Goal: Task Accomplishment & Management: Complete application form

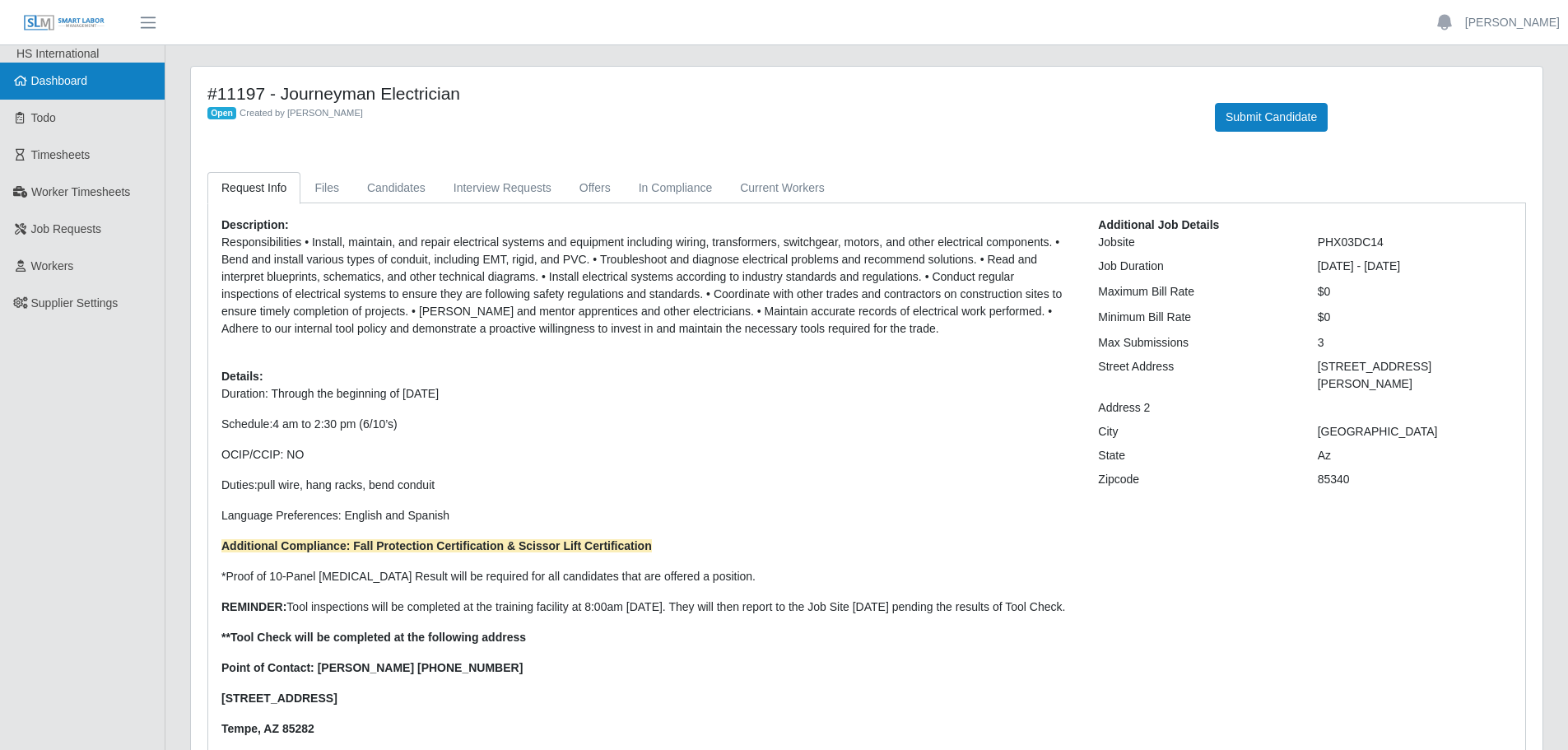
click at [71, 86] on span "Dashboard" at bounding box center [60, 80] width 57 height 13
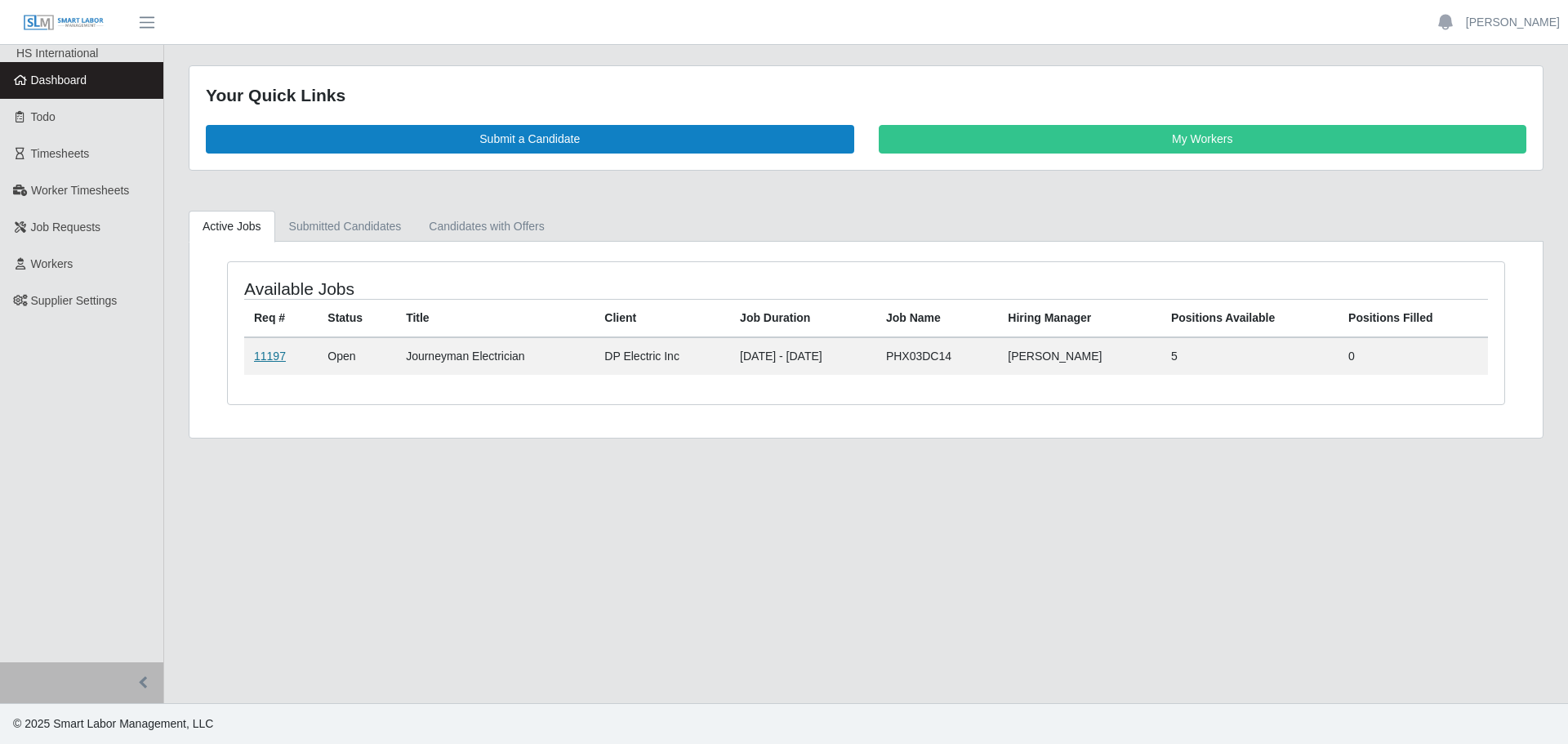
click at [255, 360] on link "11197" at bounding box center [270, 355] width 32 height 13
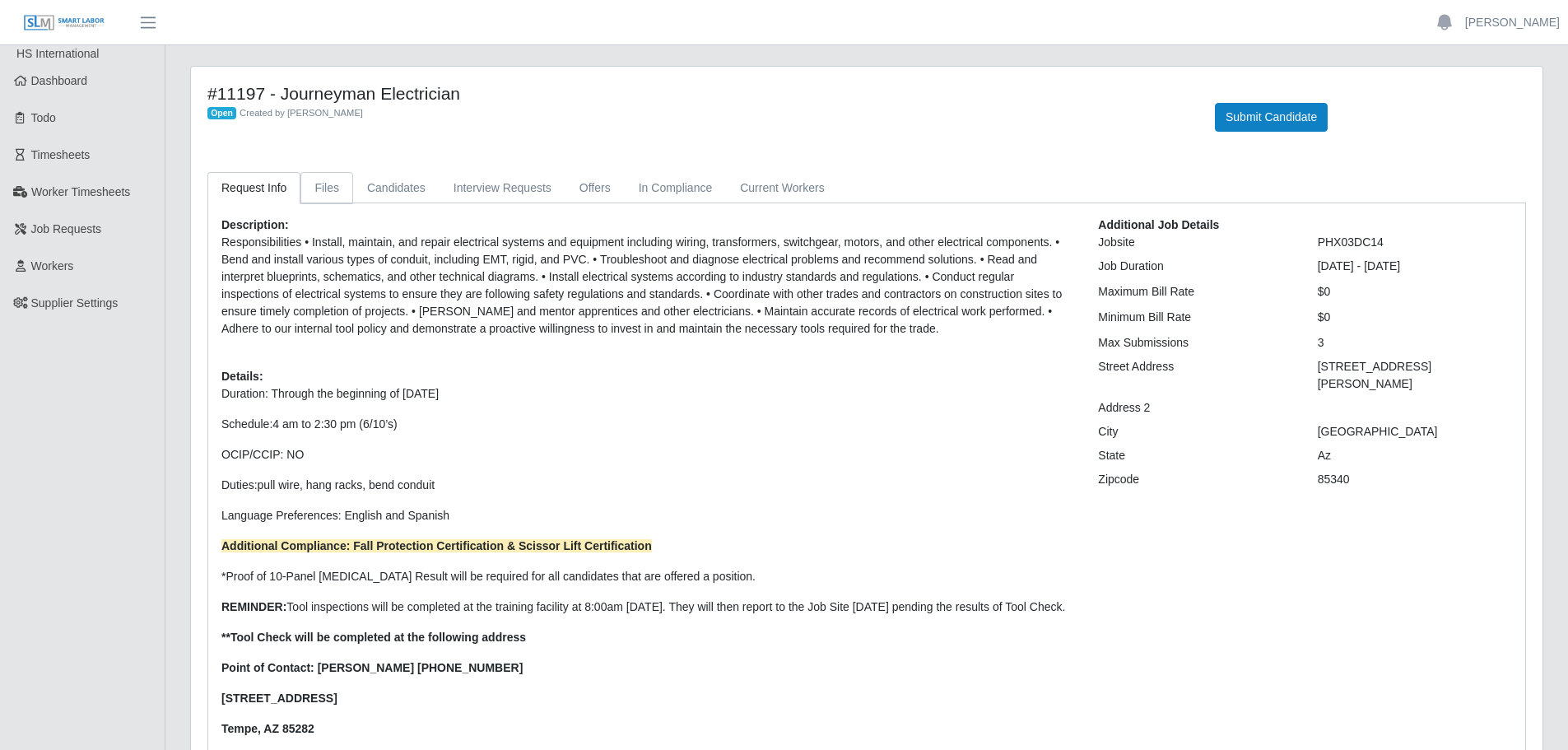
click at [336, 185] on link "Files" at bounding box center [327, 188] width 53 height 32
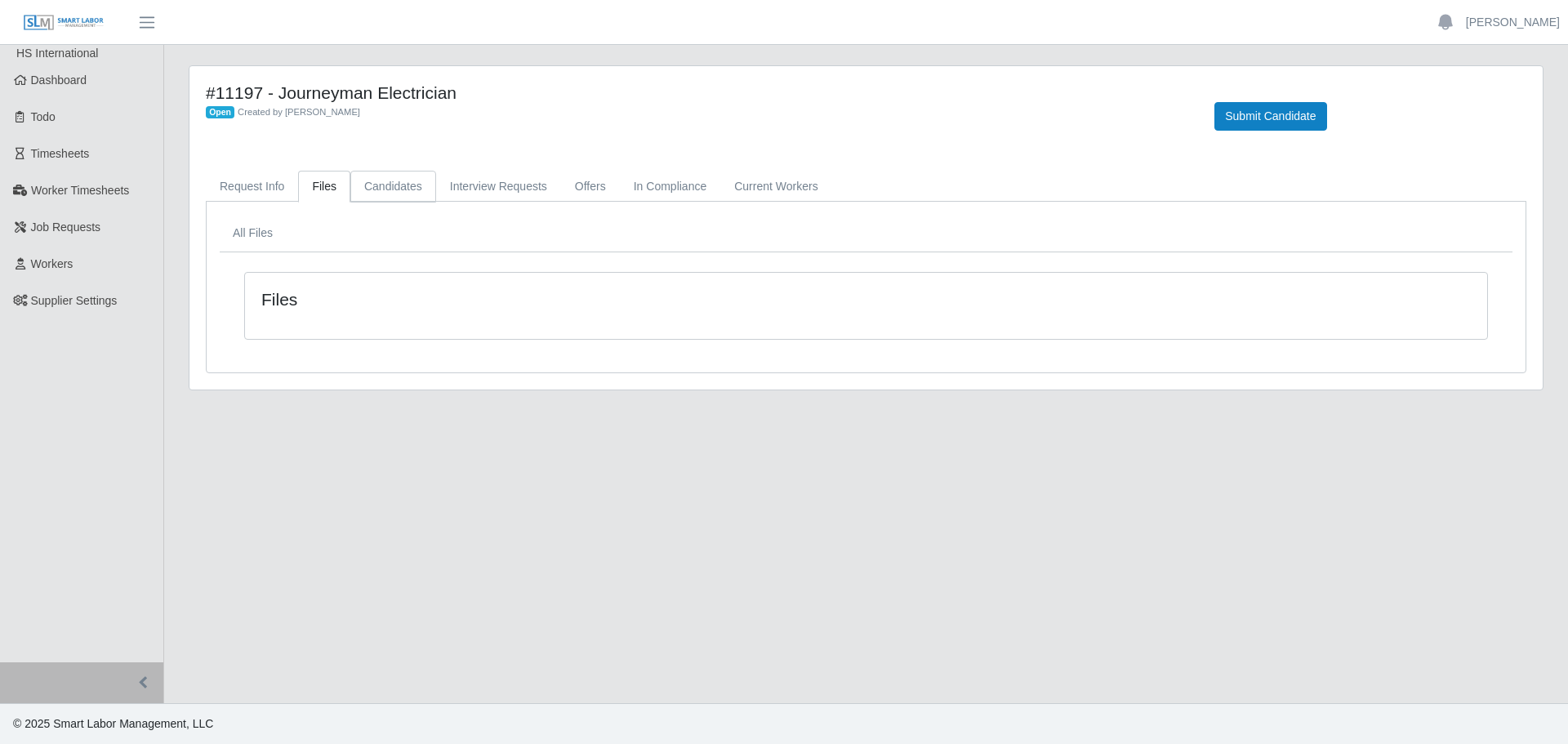
click at [395, 182] on link "Candidates" at bounding box center [393, 186] width 85 height 32
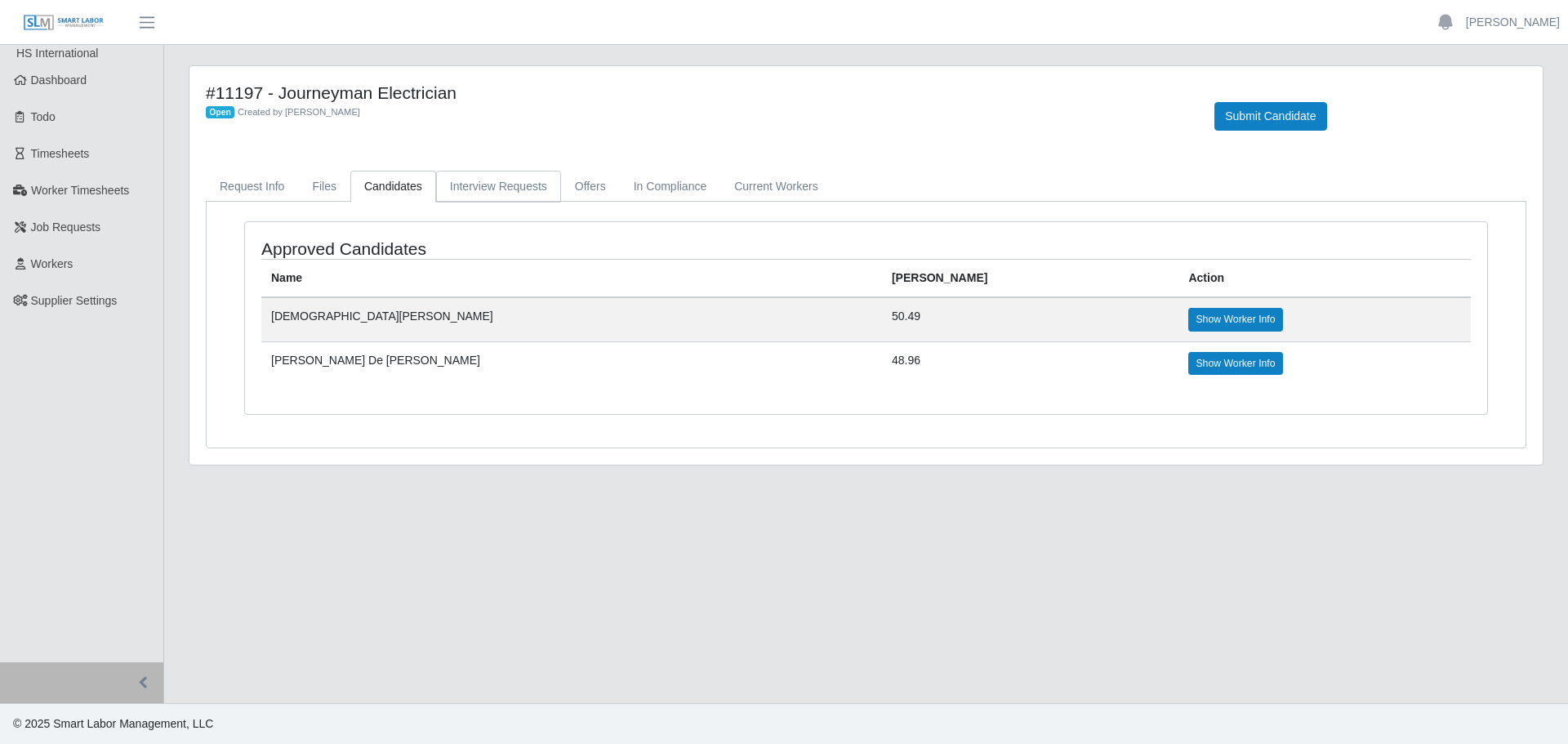
click at [491, 185] on link "Interview Requests" at bounding box center [498, 186] width 125 height 32
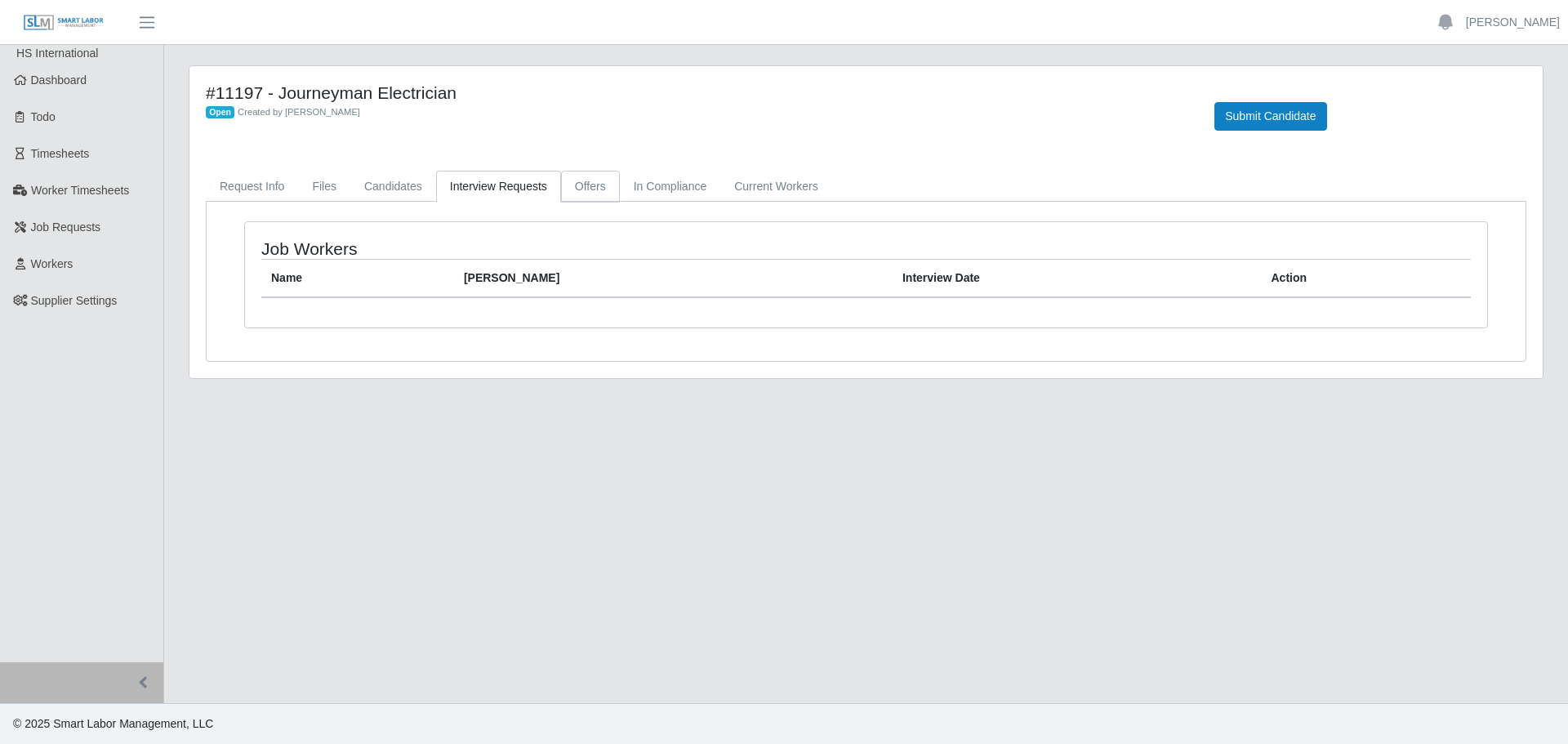
click at [578, 182] on link "Offers" at bounding box center [590, 186] width 59 height 32
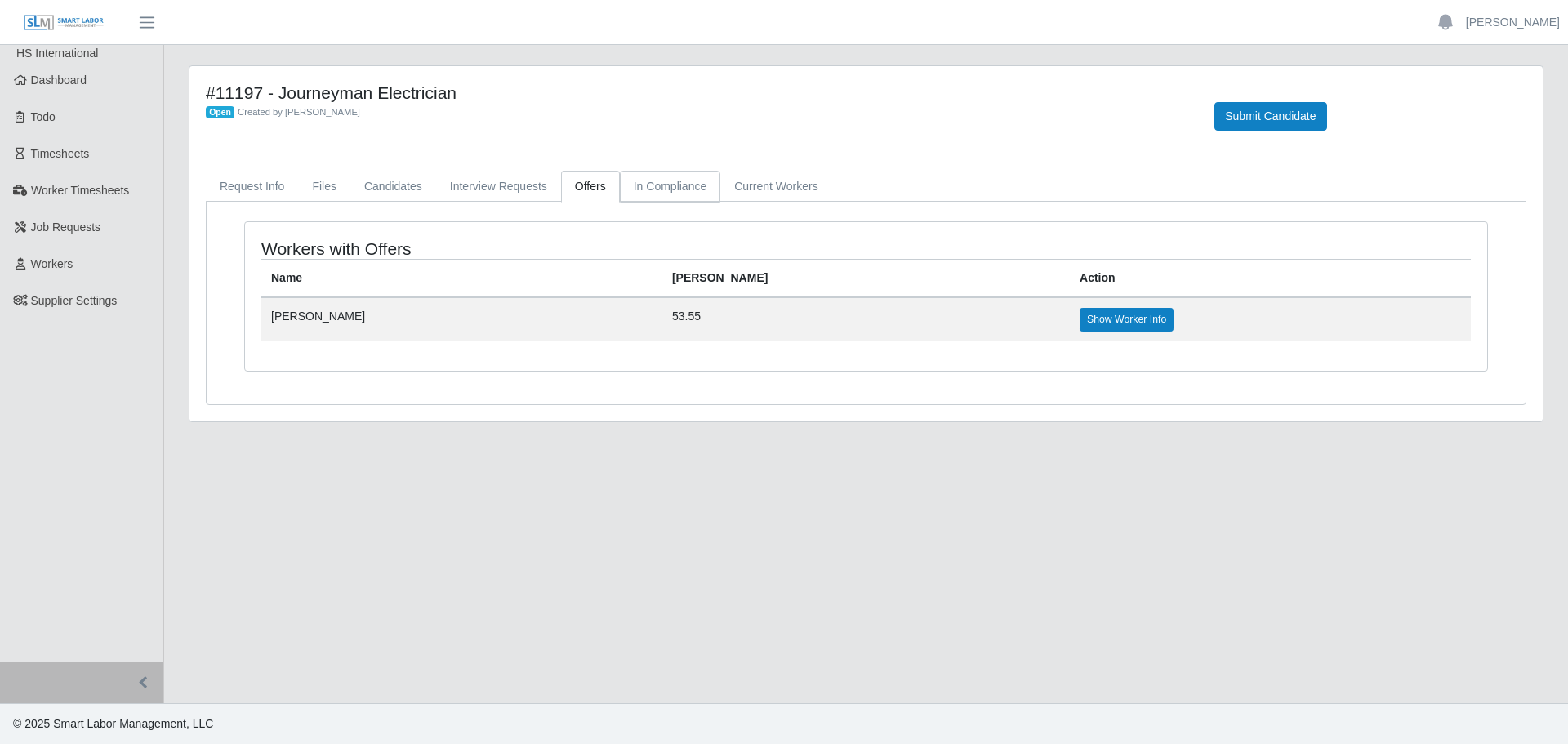
click at [661, 178] on link "In Compliance" at bounding box center [670, 186] width 101 height 32
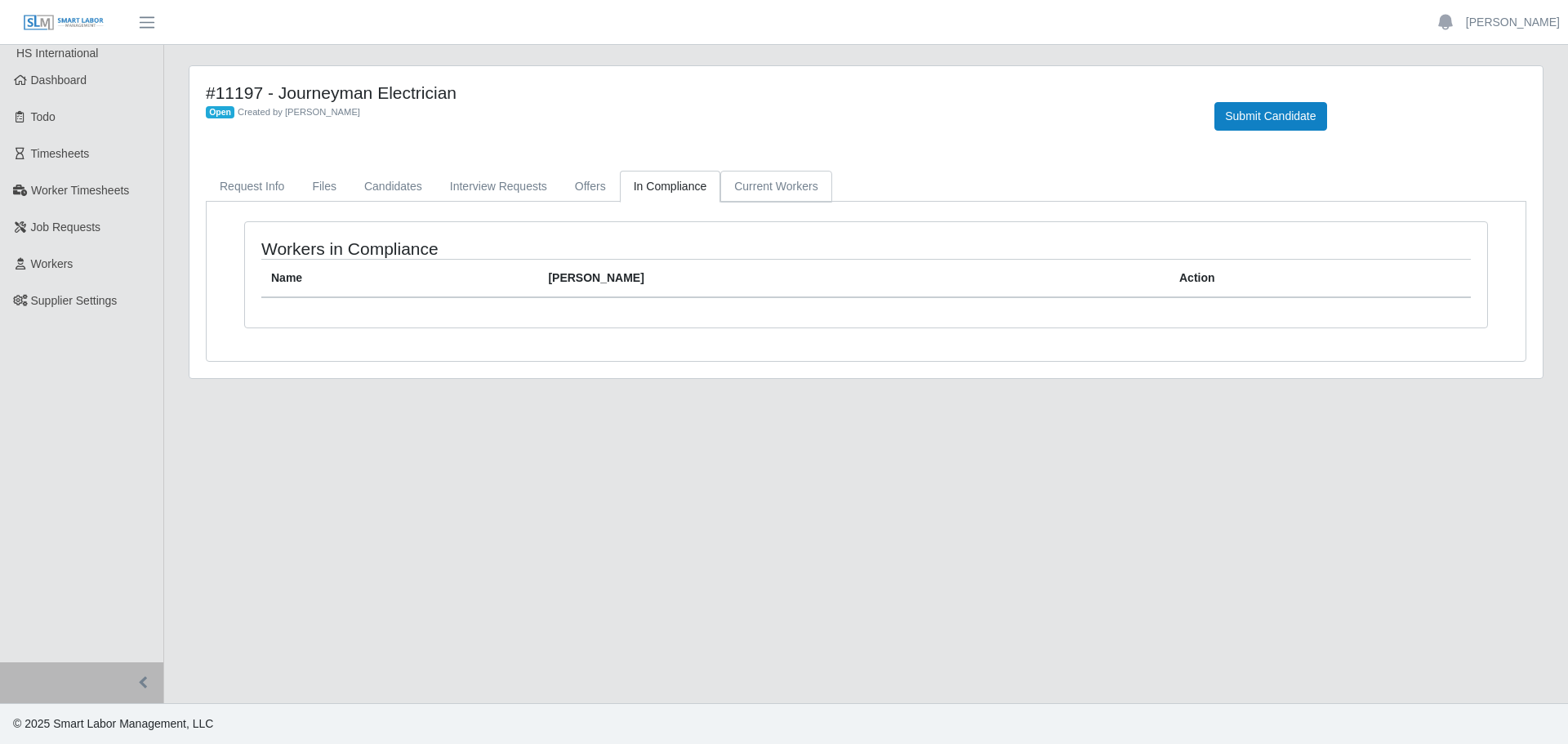
click at [732, 180] on link "Current Workers" at bounding box center [775, 186] width 111 height 32
click at [245, 188] on link "Request Info" at bounding box center [251, 186] width 92 height 32
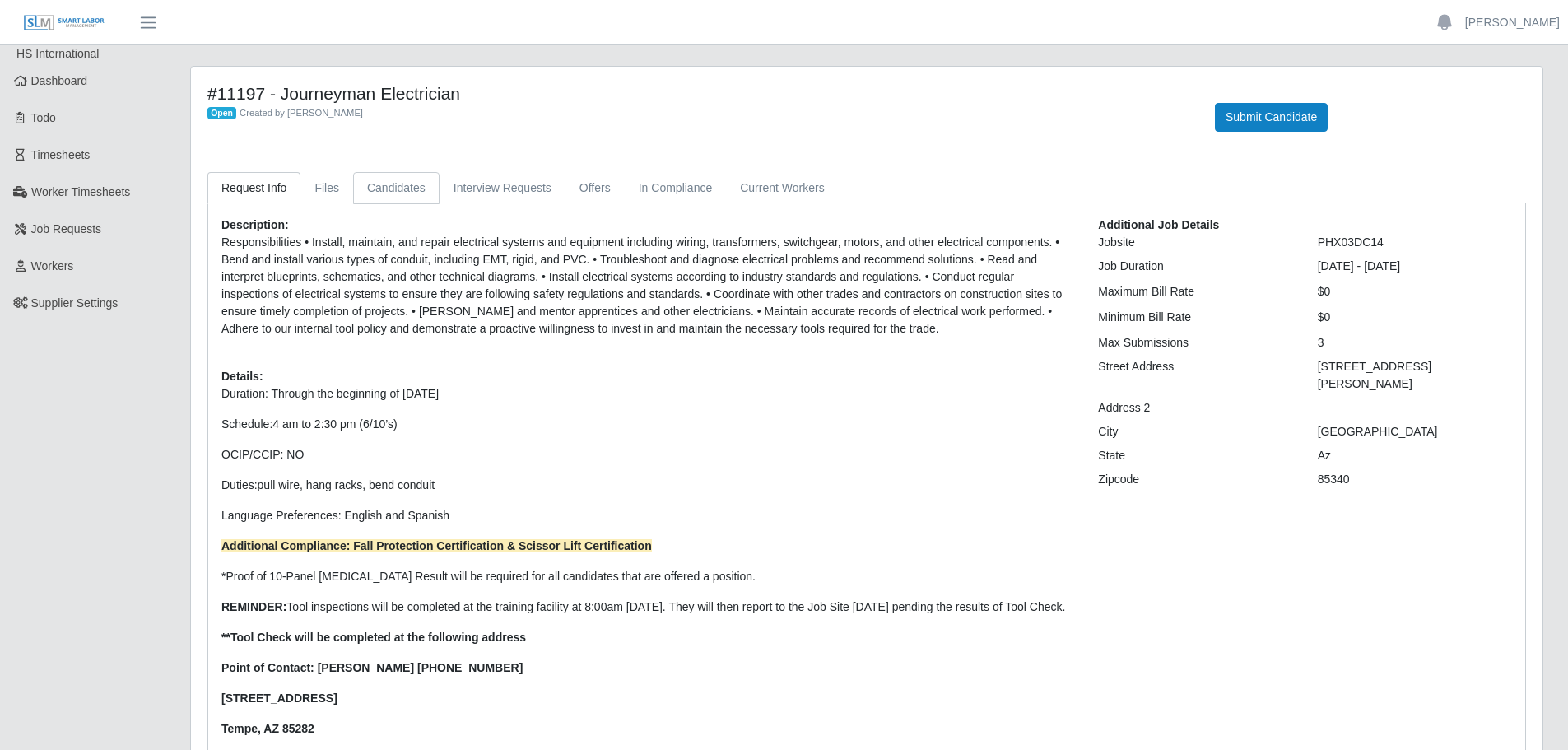
click at [420, 190] on link "Candidates" at bounding box center [396, 188] width 86 height 32
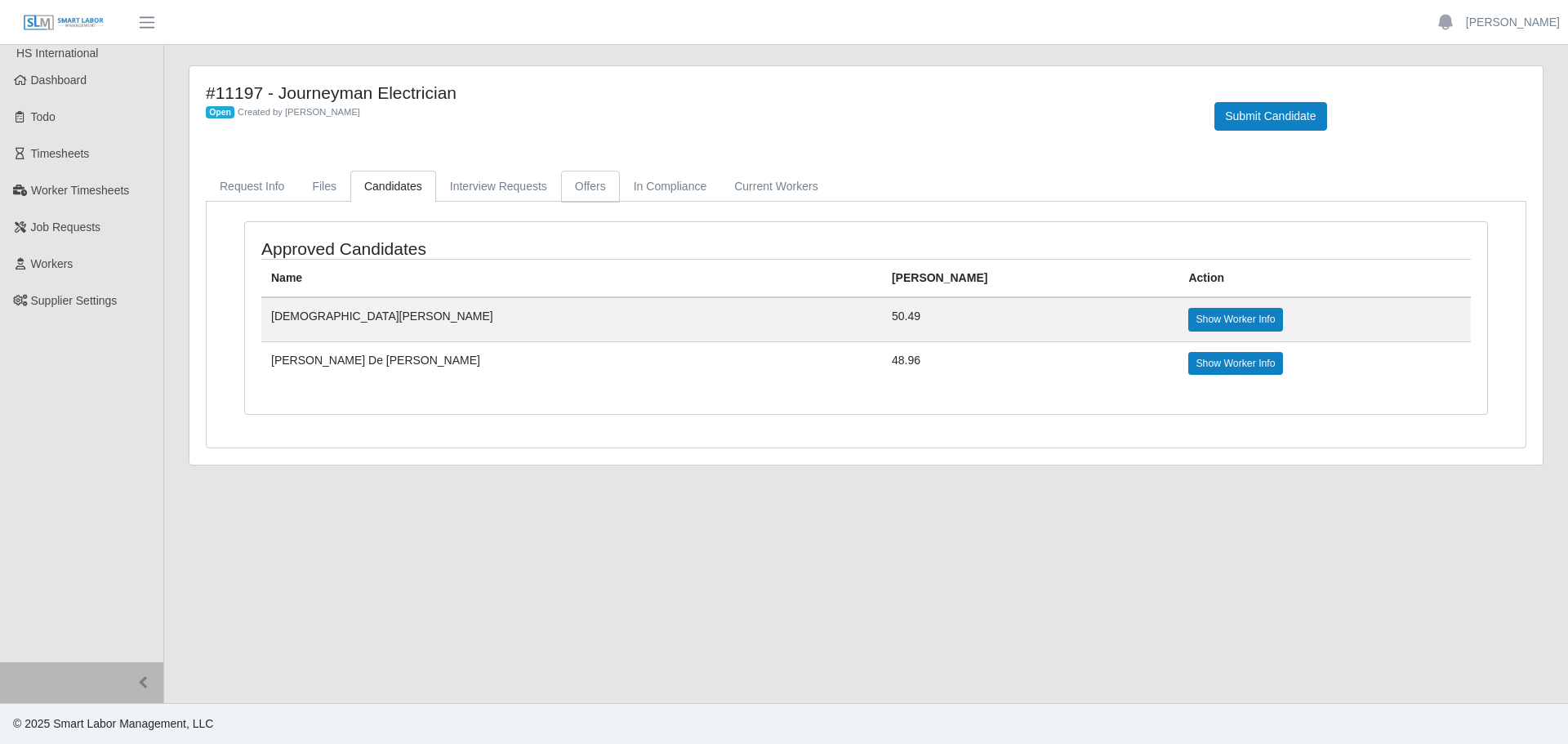
click at [586, 181] on link "Offers" at bounding box center [590, 186] width 59 height 32
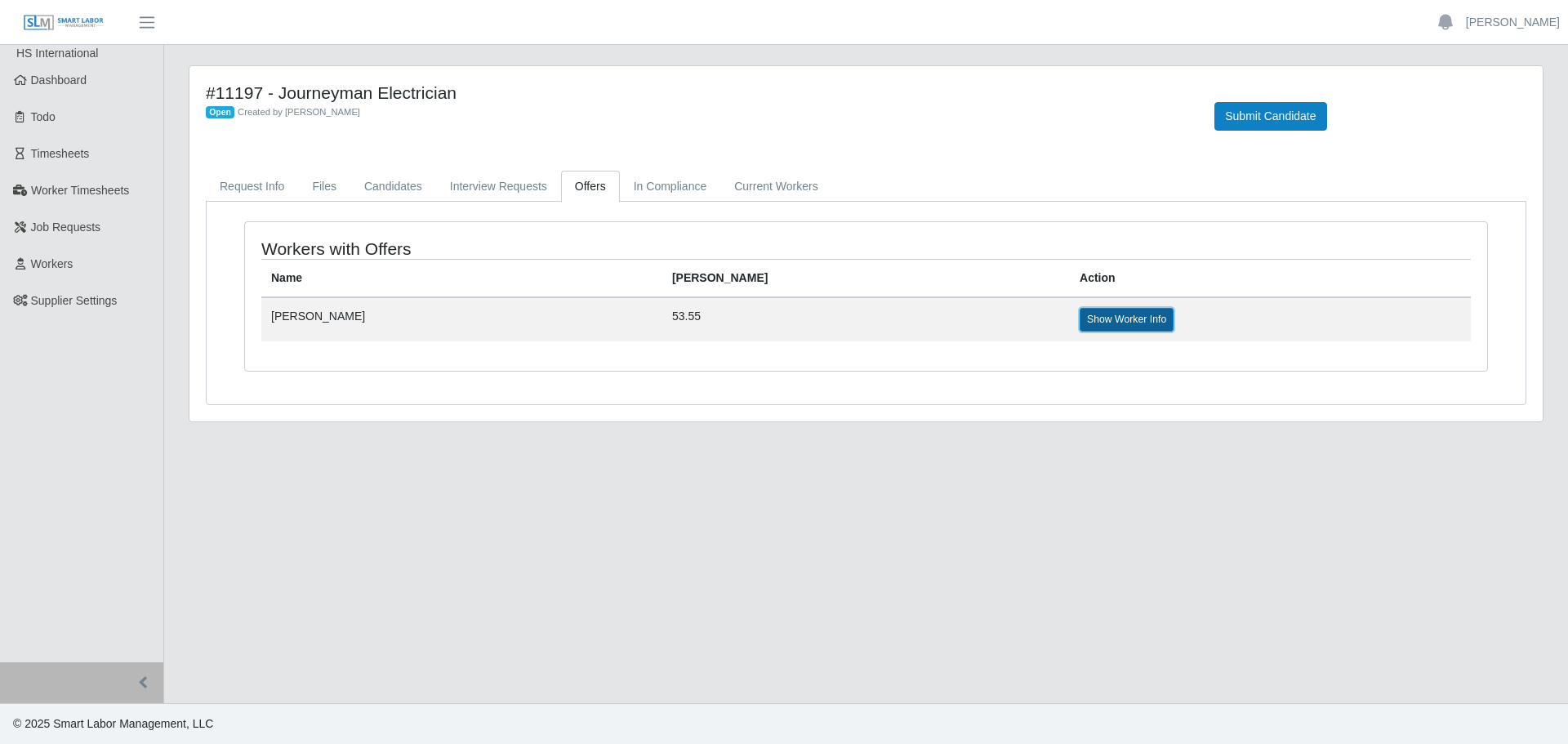
click at [1080, 320] on link "Show Worker Info" at bounding box center [1127, 319] width 94 height 23
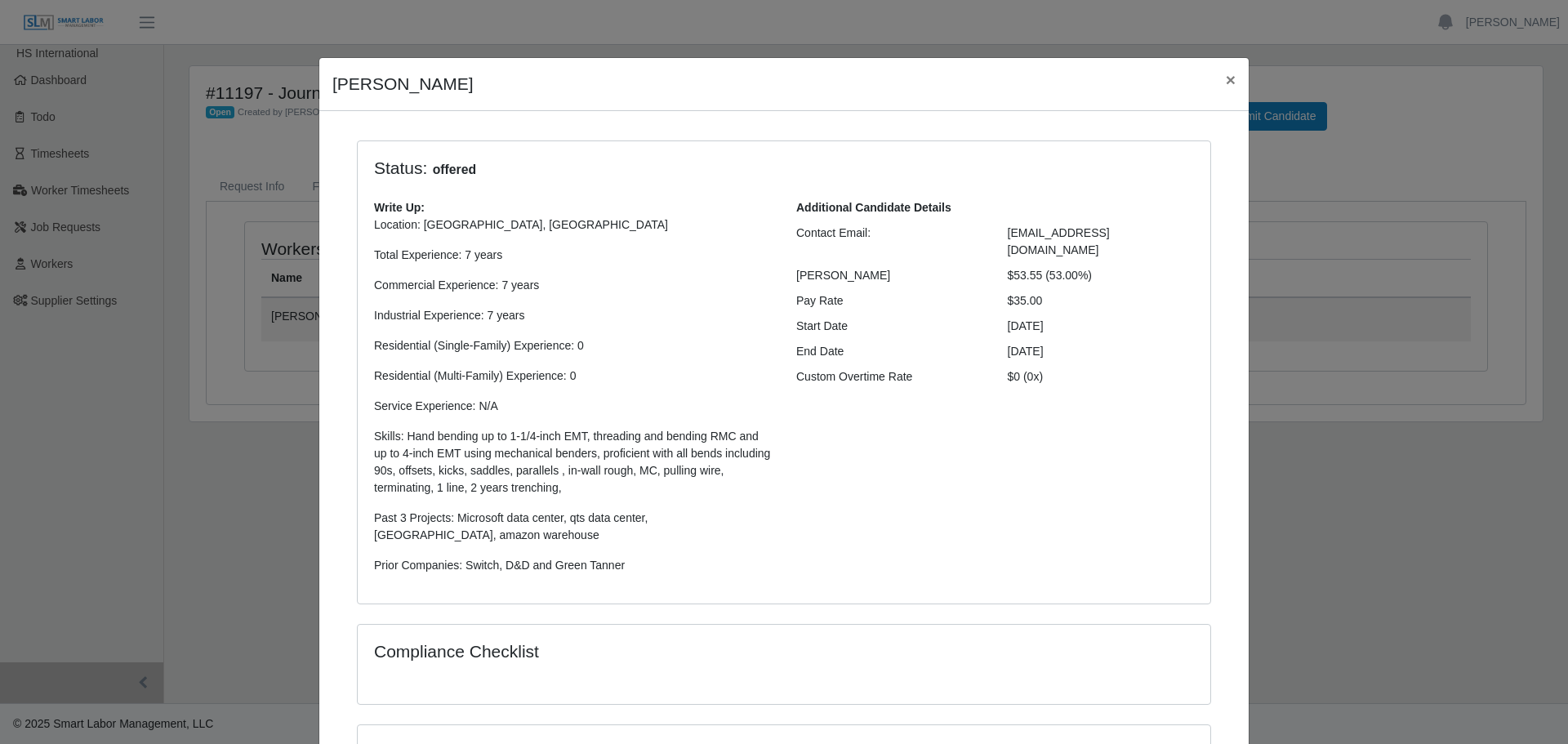
scroll to position [210, 0]
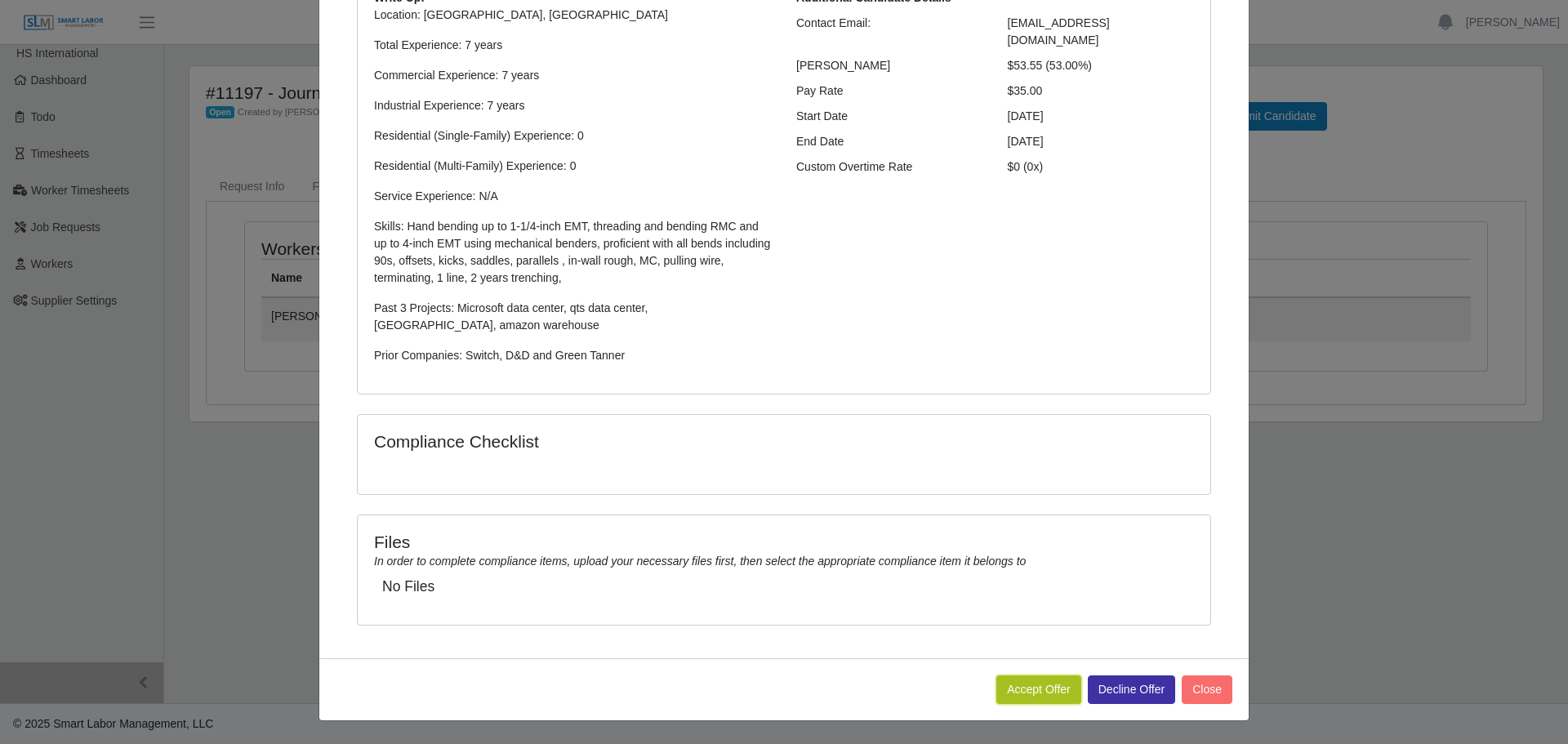
click at [1024, 693] on button "Accept Offer" at bounding box center [1039, 689] width 85 height 28
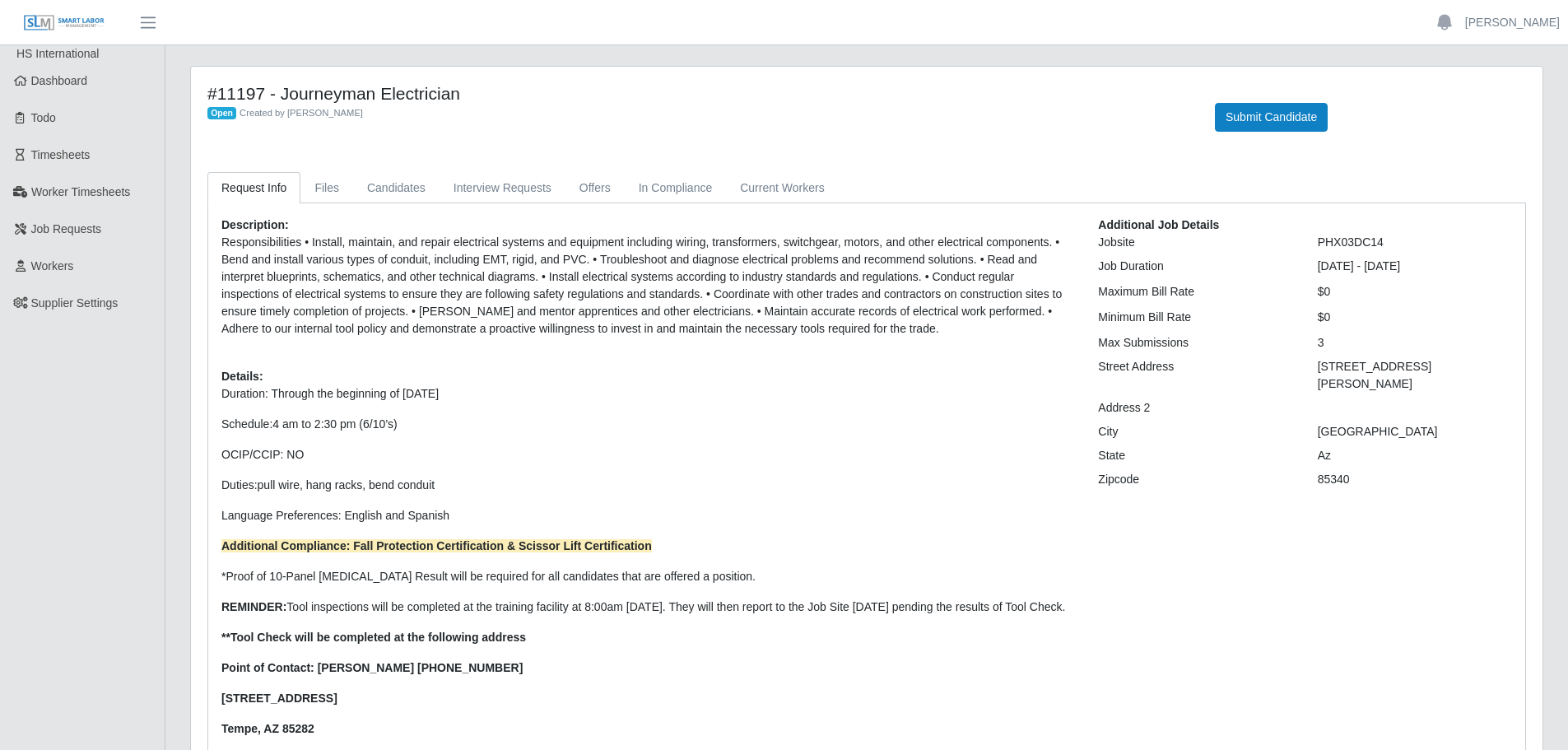
scroll to position [164, 0]
click at [576, 184] on link "Offers" at bounding box center [595, 188] width 60 height 32
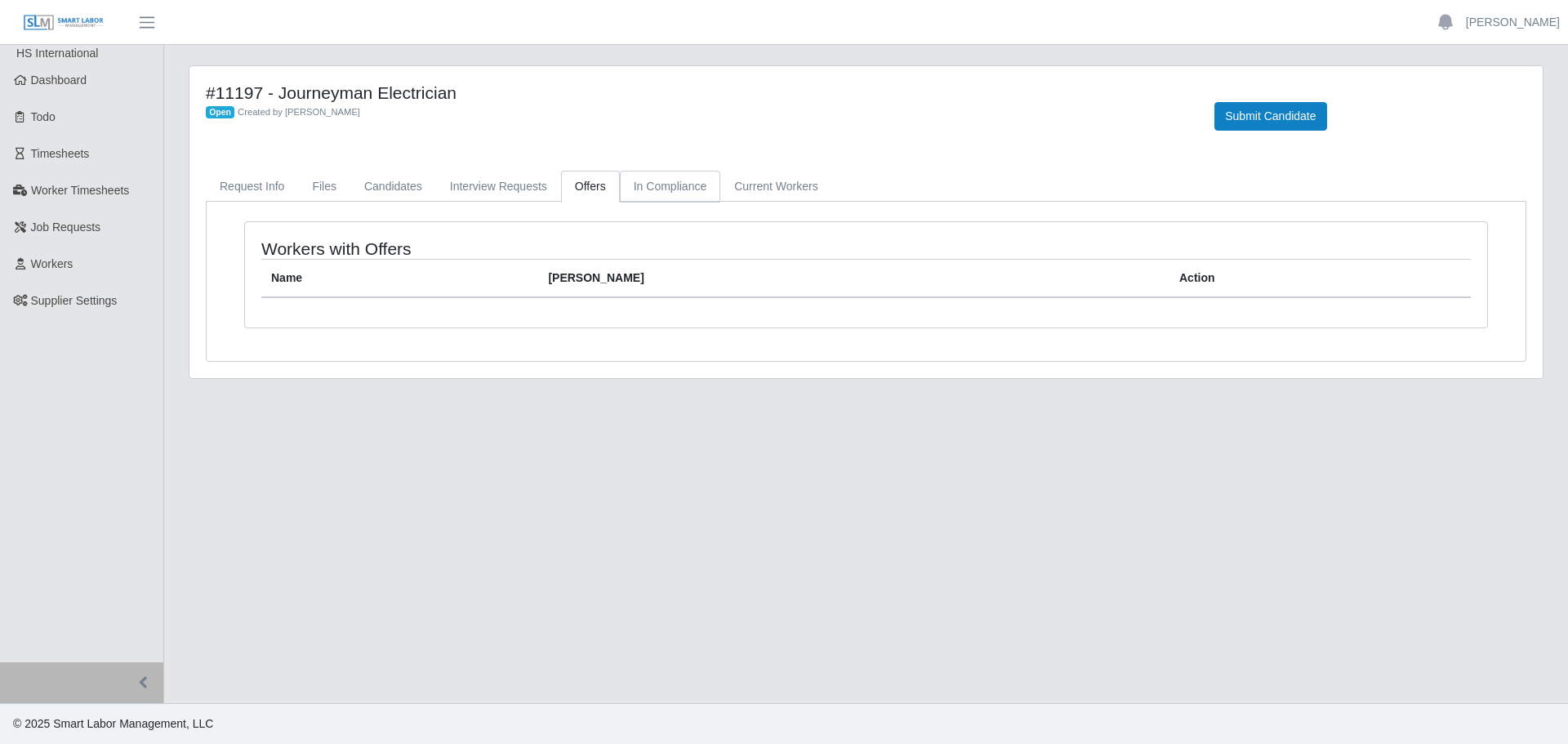
click at [633, 199] on link "In Compliance" at bounding box center [670, 186] width 101 height 32
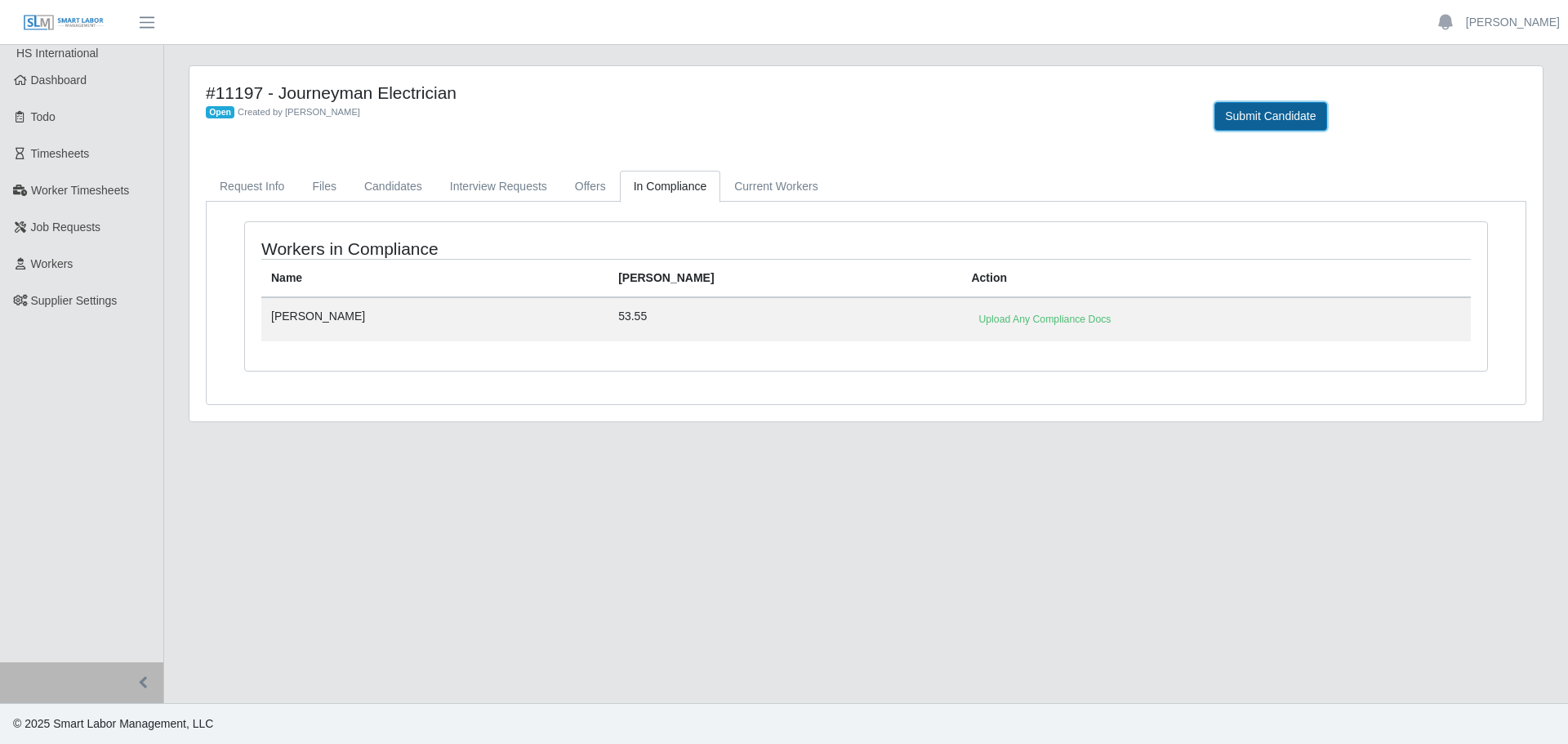
click at [1260, 110] on button "Submit Candidate" at bounding box center [1269, 115] width 112 height 28
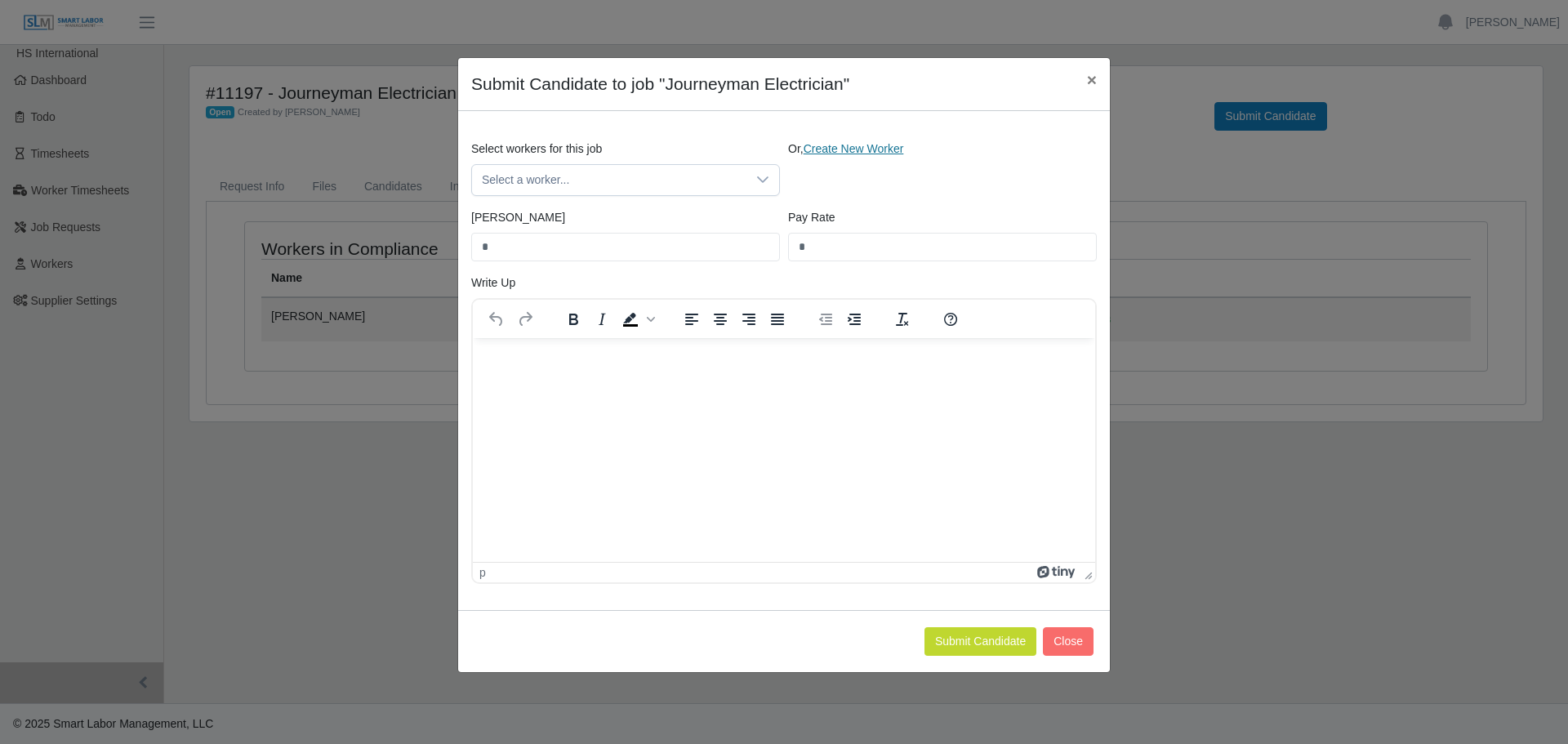
click at [858, 144] on link "Create New Worker" at bounding box center [854, 147] width 101 height 13
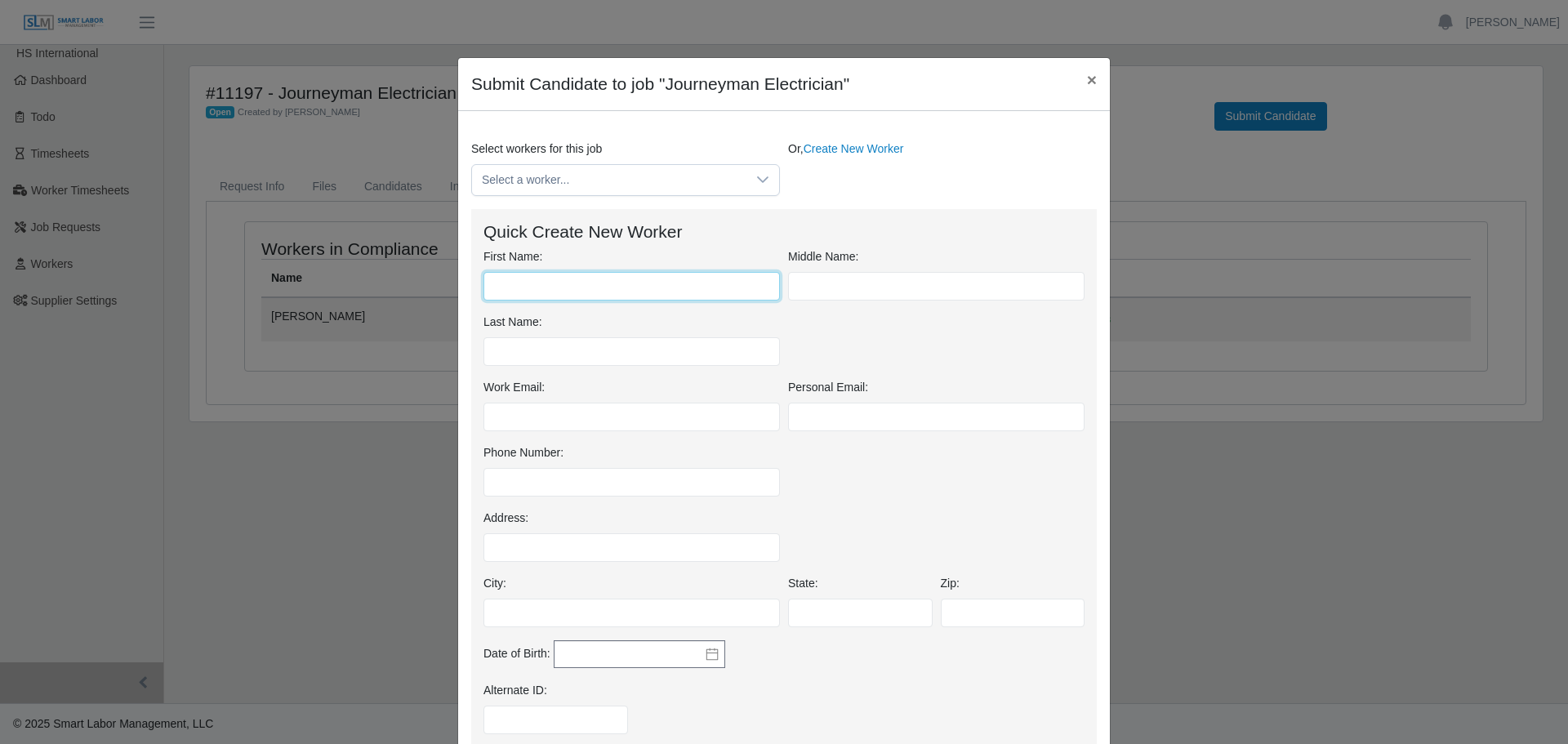
click at [556, 284] on input "First Name:" at bounding box center [631, 285] width 296 height 28
type input "*******"
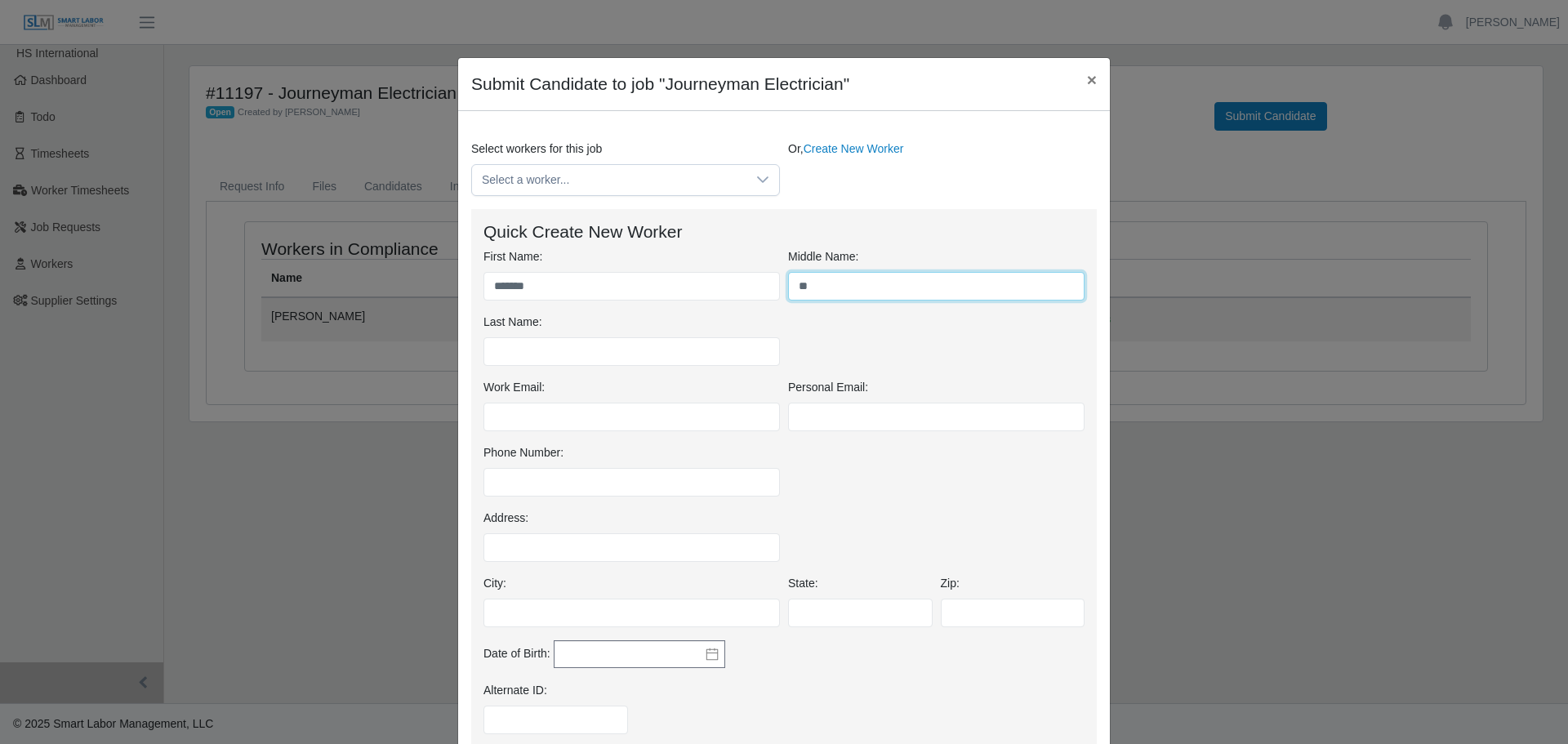
type input "*"
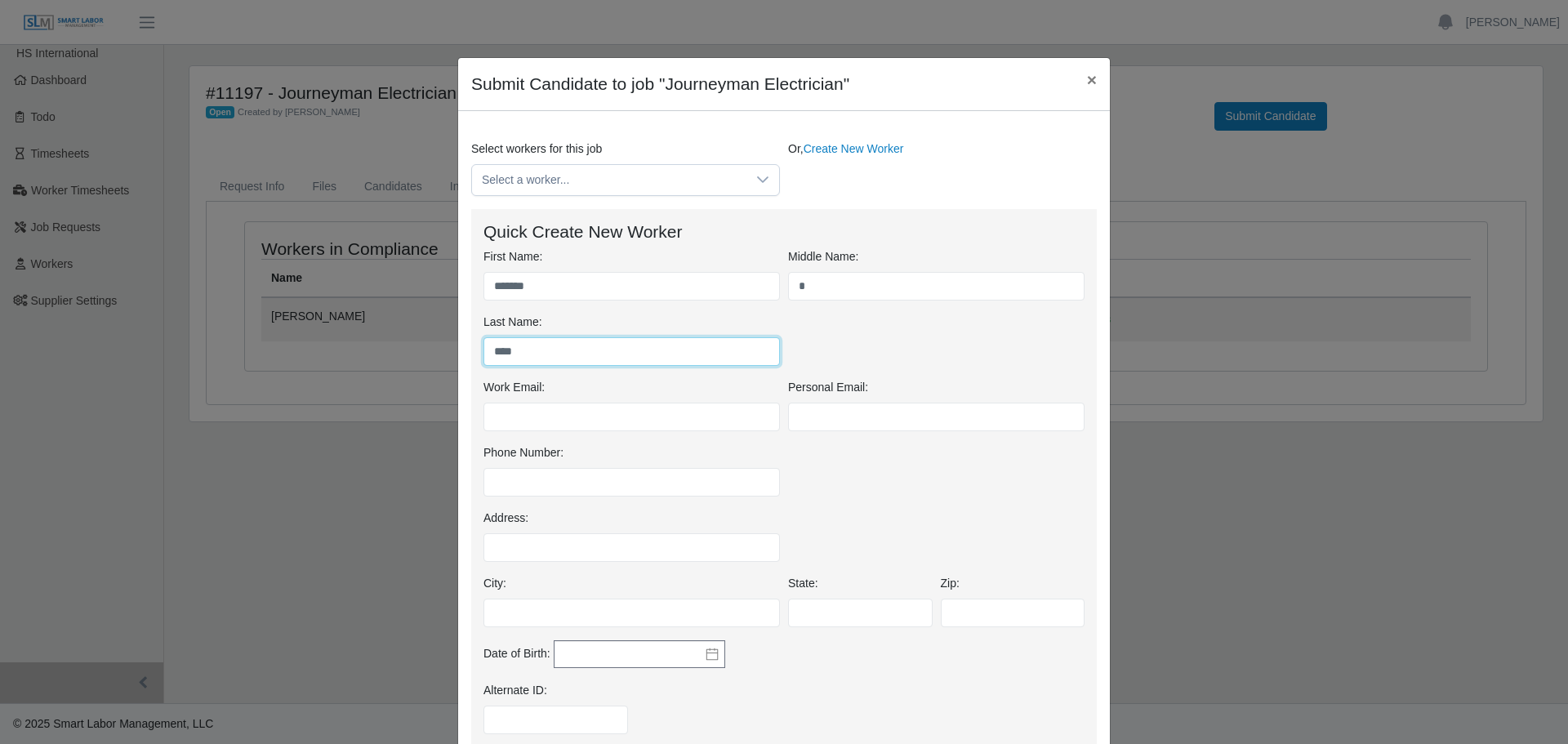
type input "****"
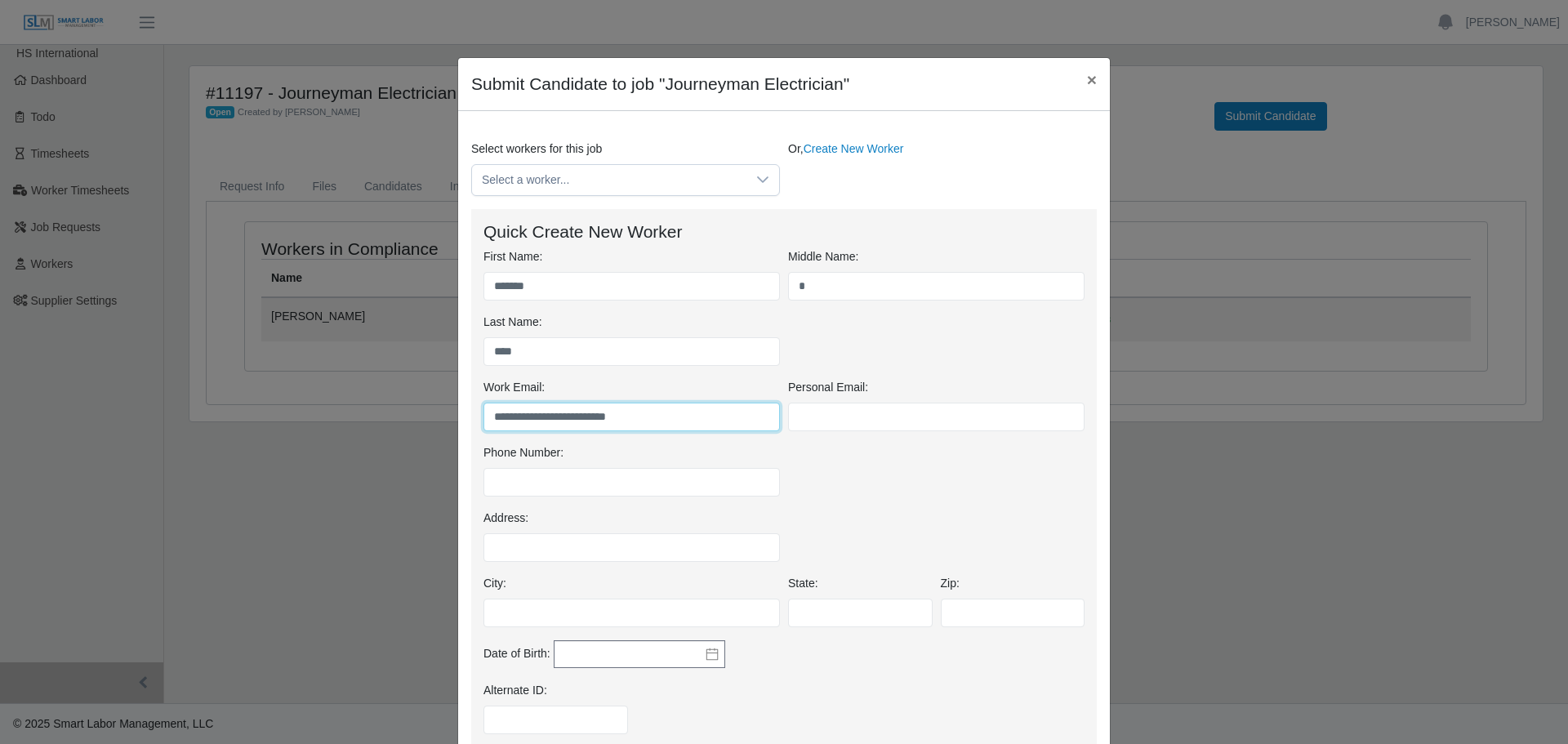
type input "**********"
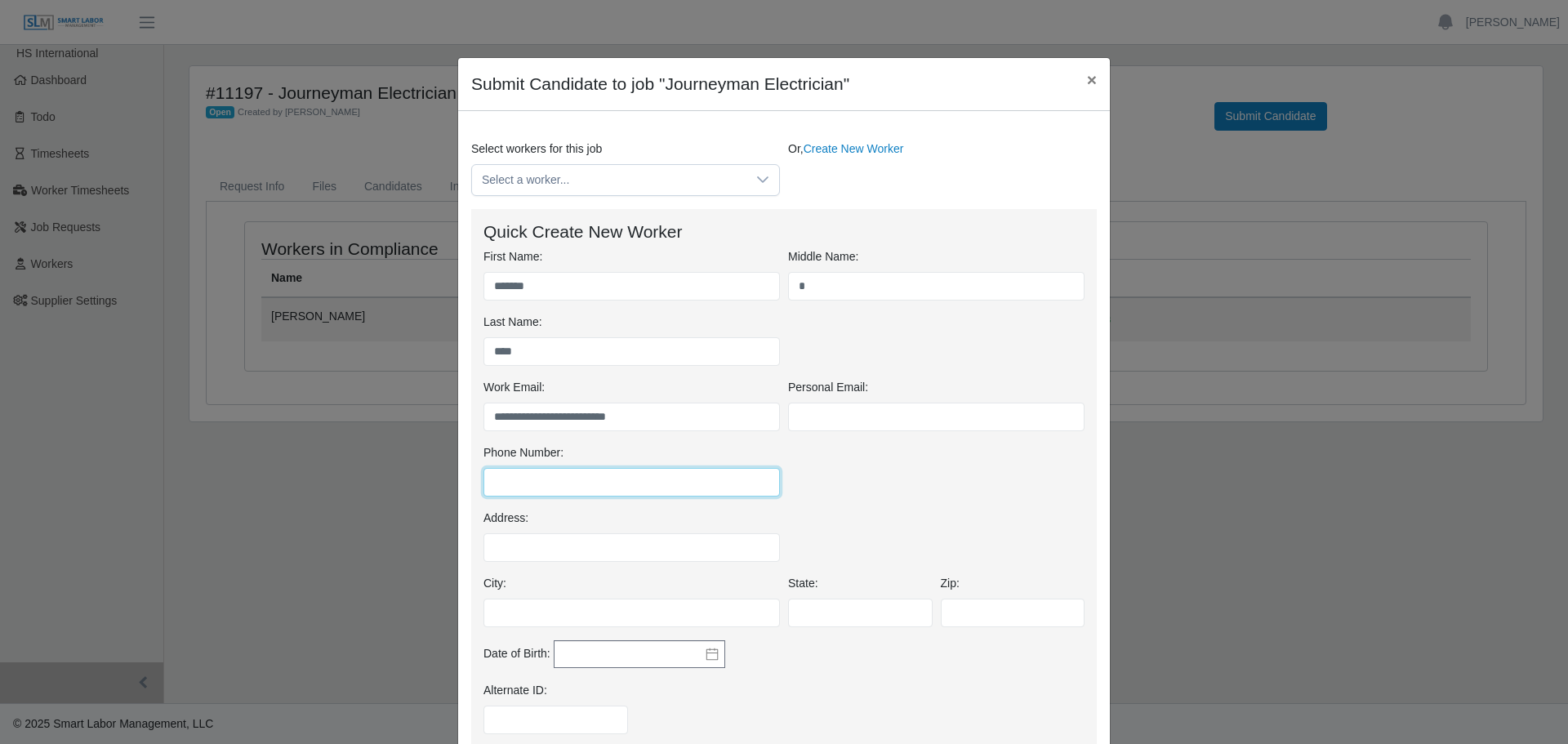
drag, startPoint x: 582, startPoint y: 470, endPoint x: 574, endPoint y: 475, distance: 9.4
click at [574, 475] on input "Phone Number:" at bounding box center [631, 481] width 296 height 28
type input "**********"
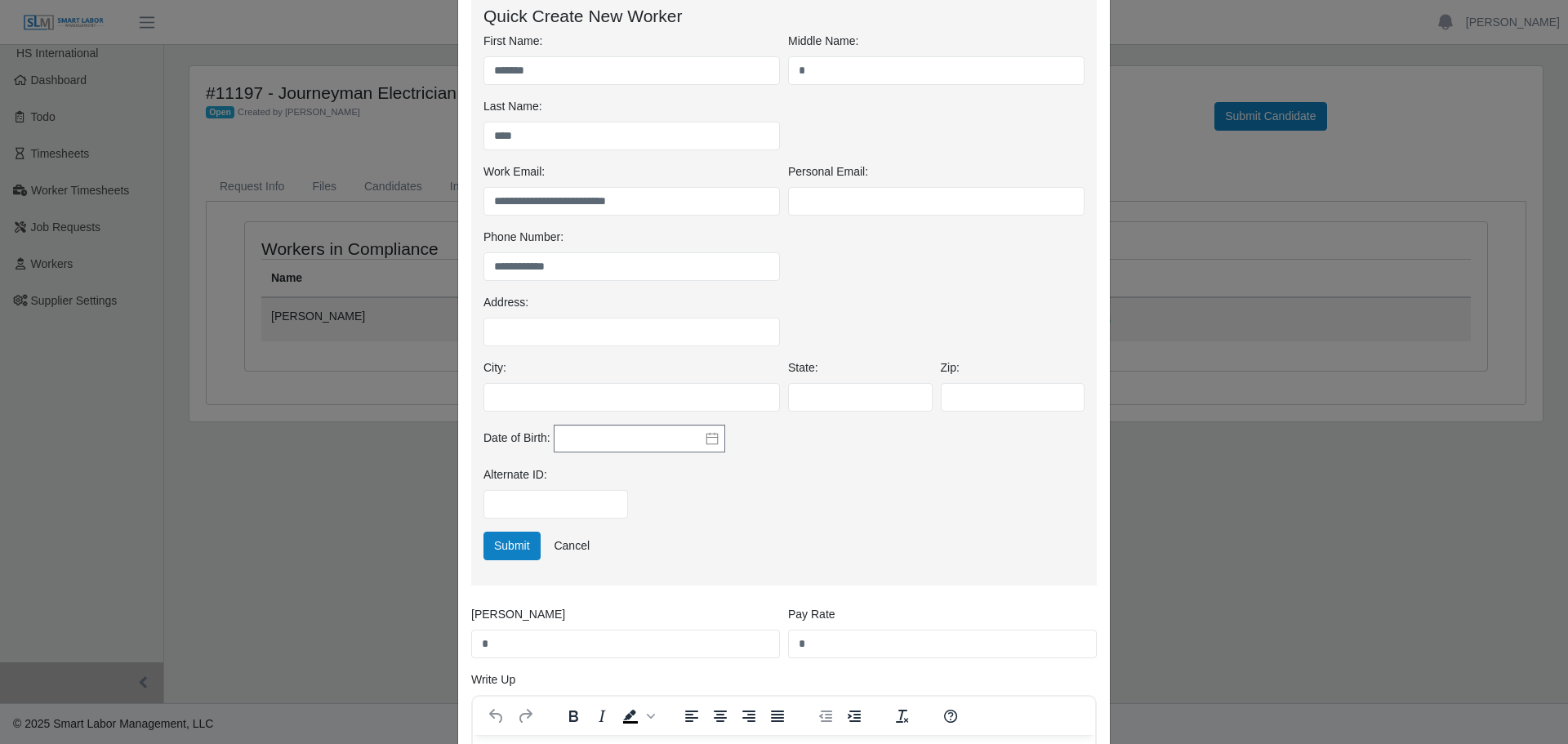
scroll to position [244, 0]
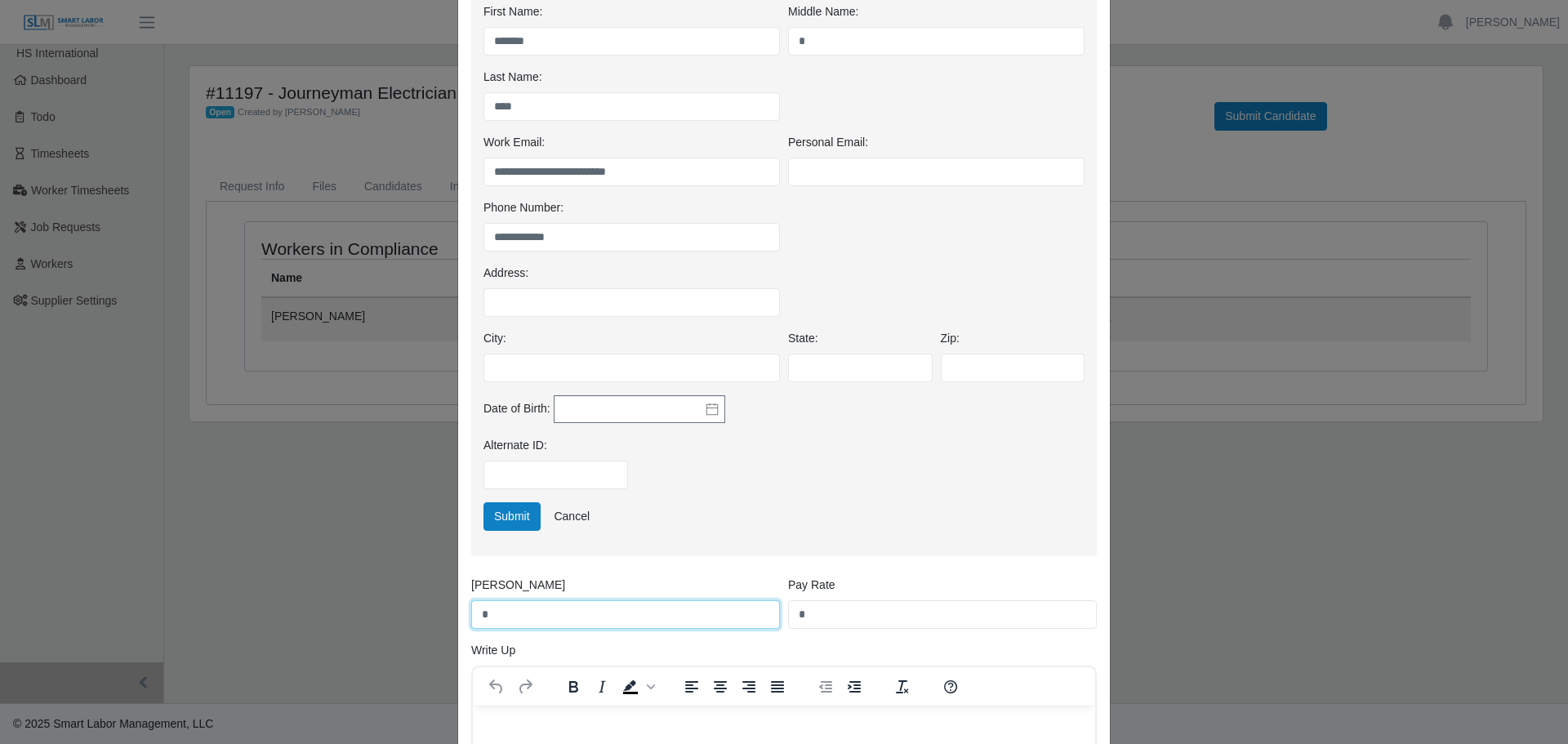
click at [441, 624] on div "**********" at bounding box center [784, 372] width 1568 height 744
drag, startPoint x: 823, startPoint y: 610, endPoint x: 792, endPoint y: 620, distance: 32.6
click at [822, 612] on input "*" at bounding box center [942, 614] width 309 height 28
drag, startPoint x: 844, startPoint y: 616, endPoint x: 777, endPoint y: 631, distance: 68.7
click at [781, 631] on div "Bill Rate * Pay Rate *" at bounding box center [783, 608] width 634 height 65
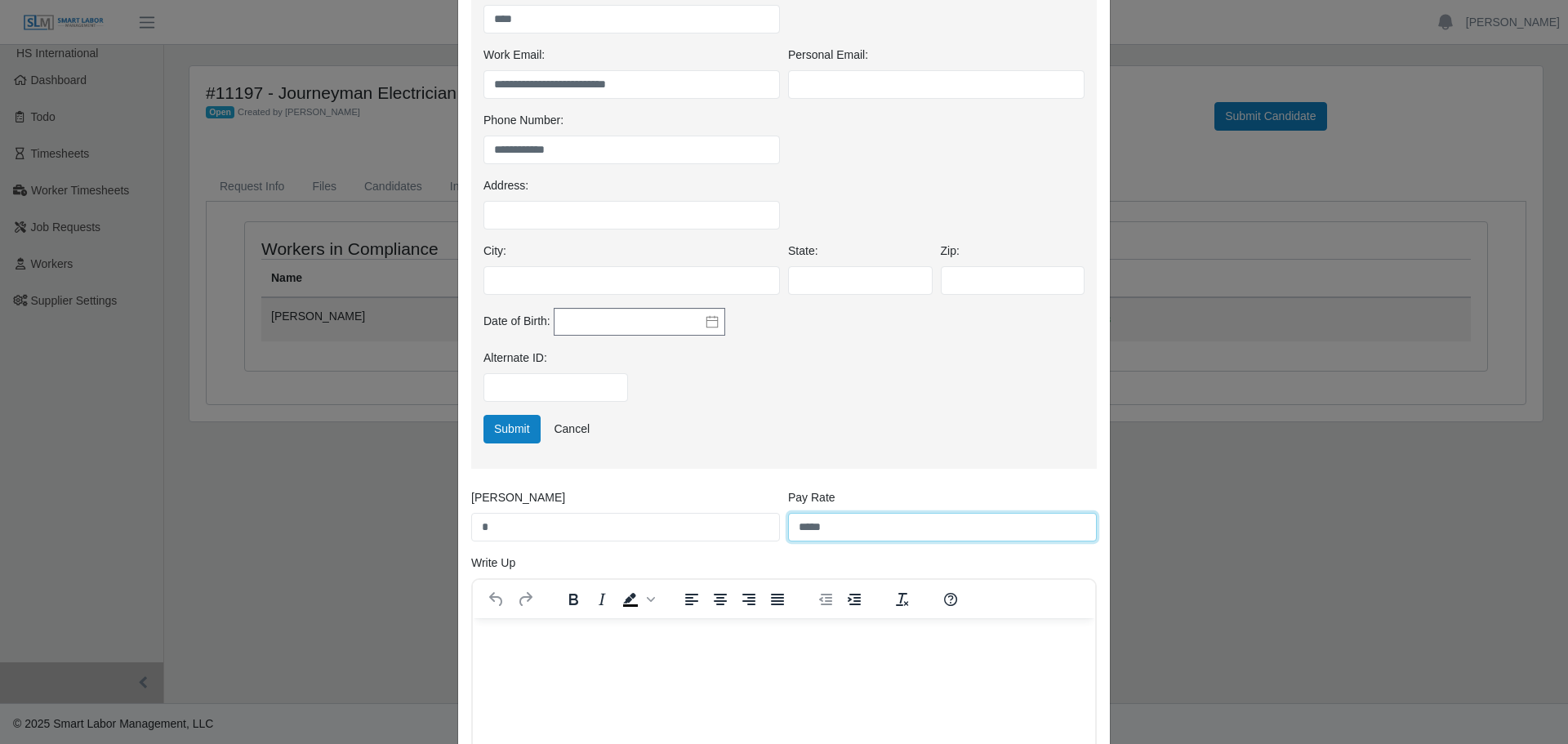
scroll to position [408, 0]
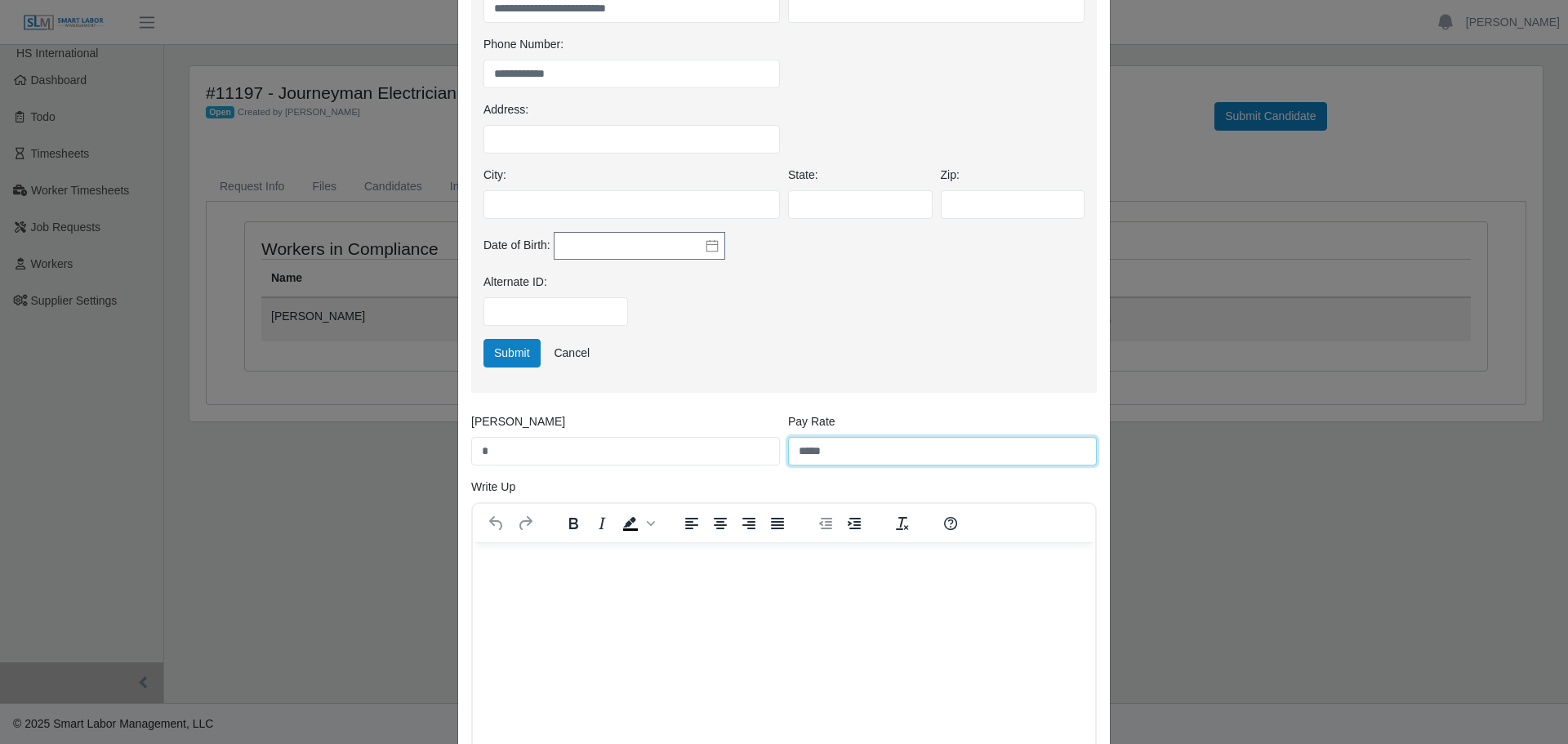
type input "*****"
drag, startPoint x: 540, startPoint y: 455, endPoint x: 383, endPoint y: 456, distance: 157.0
click at [383, 456] on div "**********" at bounding box center [784, 372] width 1568 height 744
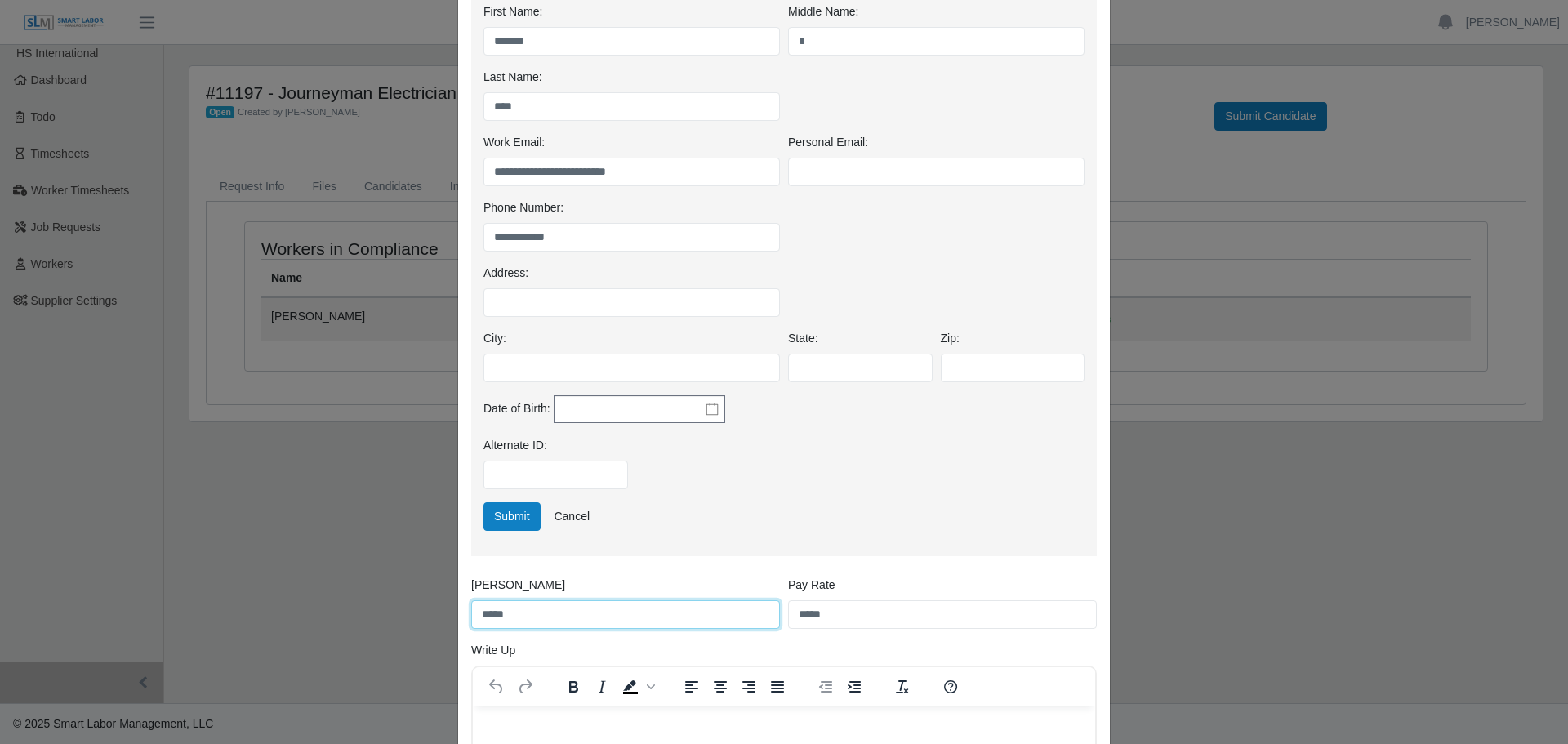
scroll to position [327, 0]
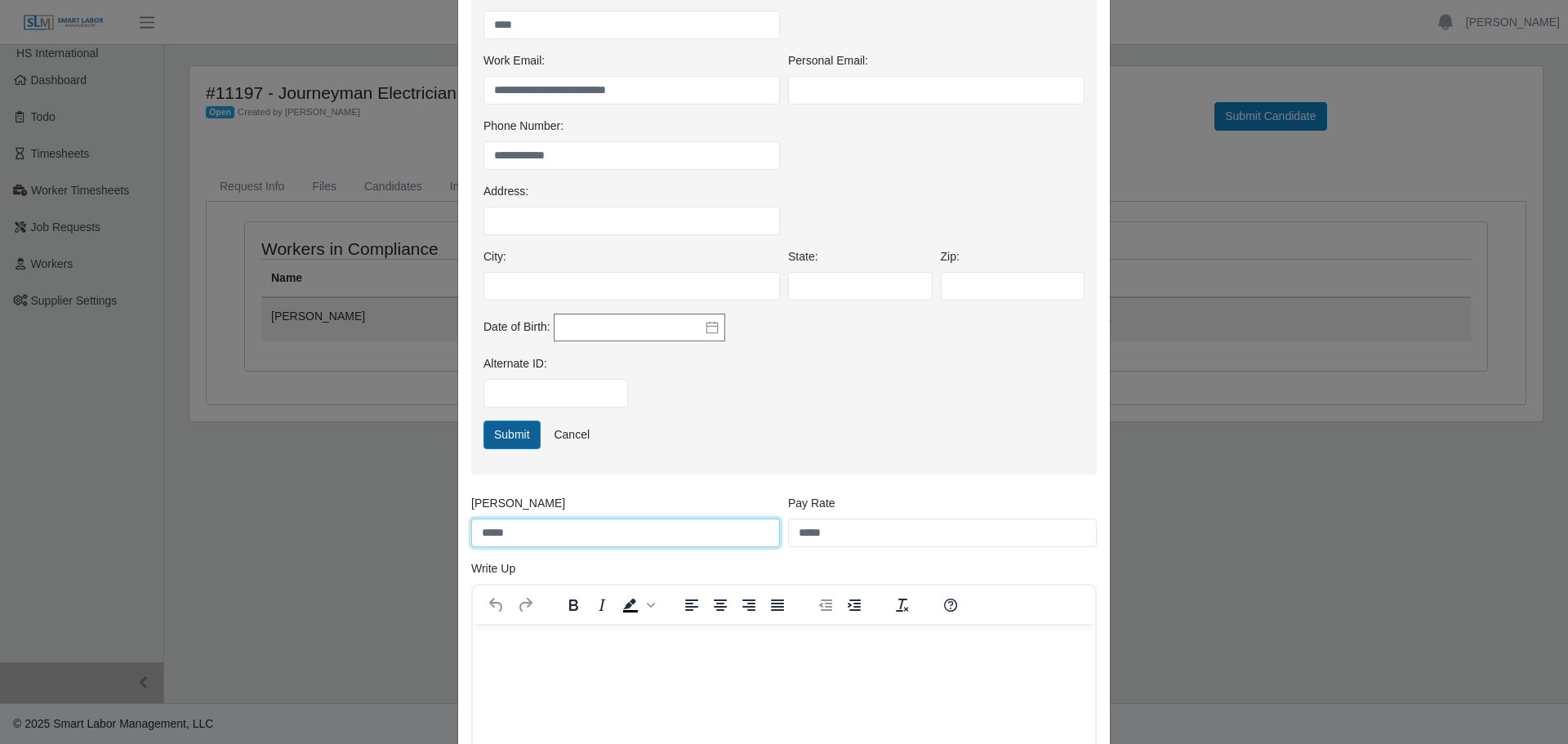
type input "*****"
click at [514, 441] on button "Submit" at bounding box center [511, 434] width 57 height 28
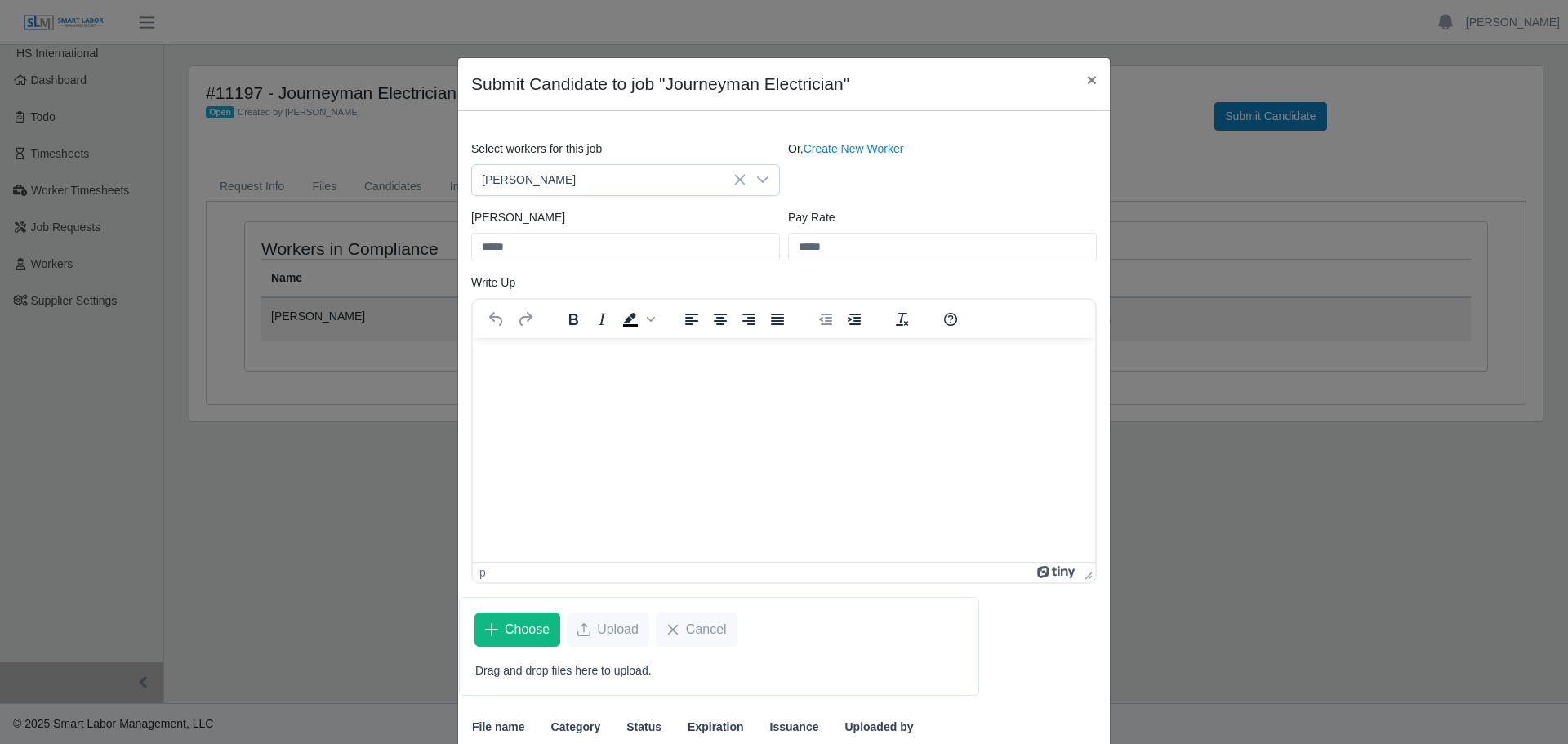
drag, startPoint x: 540, startPoint y: 389, endPoint x: 526, endPoint y: 403, distance: 19.8
click at [526, 381] on html at bounding box center [783, 359] width 622 height 44
drag, startPoint x: 526, startPoint y: 403, endPoint x: 522, endPoint y: 377, distance: 26.3
click at [522, 377] on html at bounding box center [783, 359] width 622 height 44
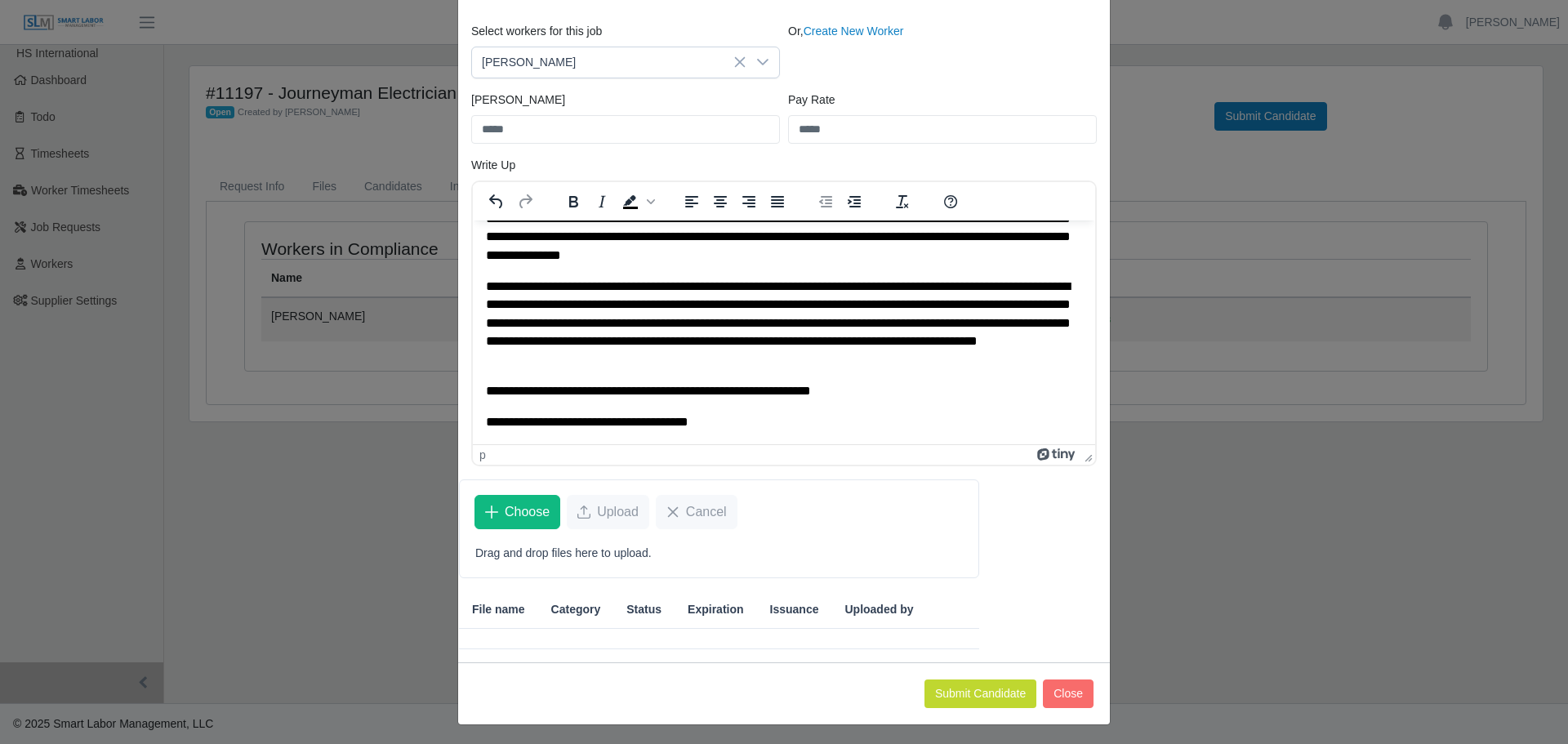
scroll to position [121, 0]
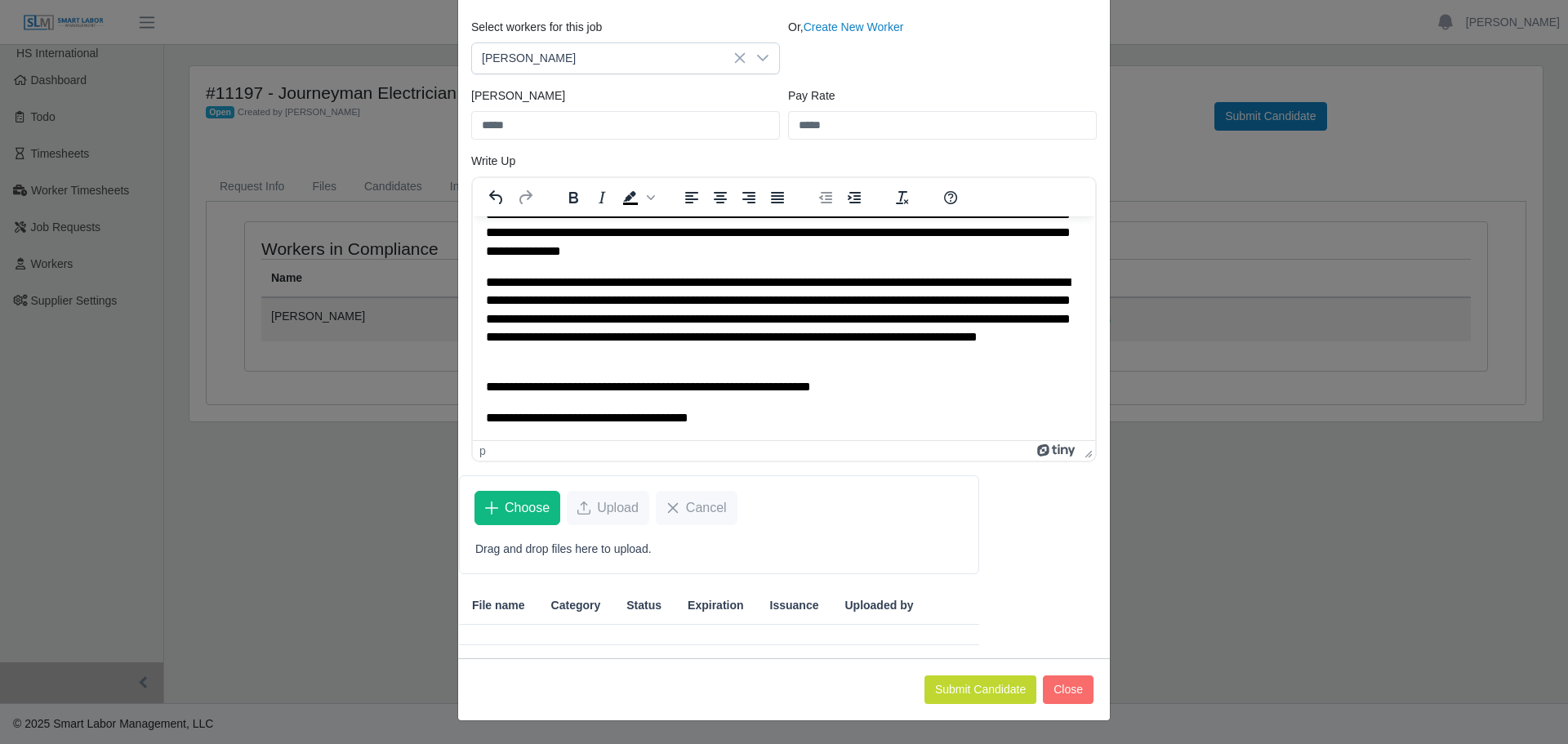
click at [749, 412] on p "**********" at bounding box center [778, 417] width 584 height 18
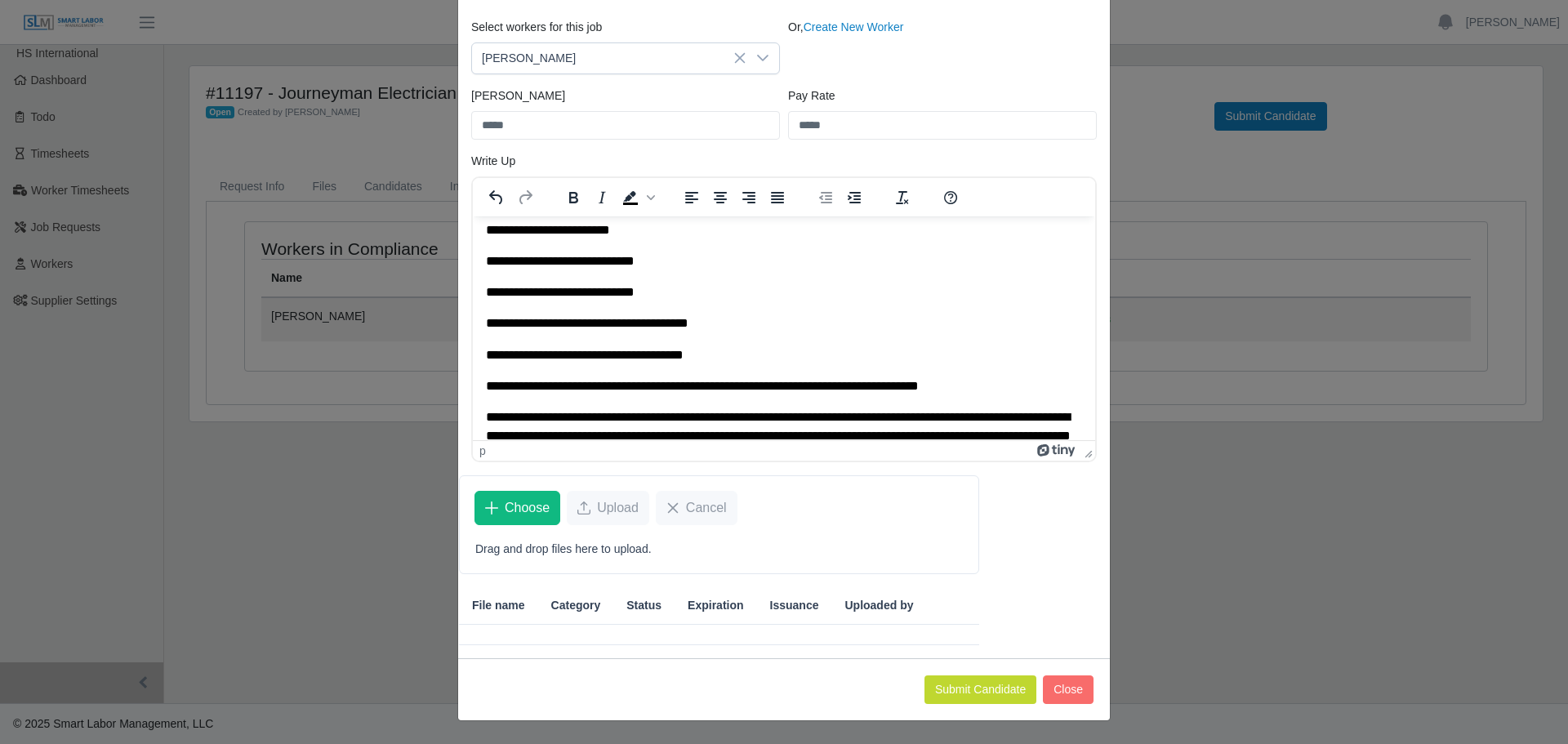
scroll to position [0, 0]
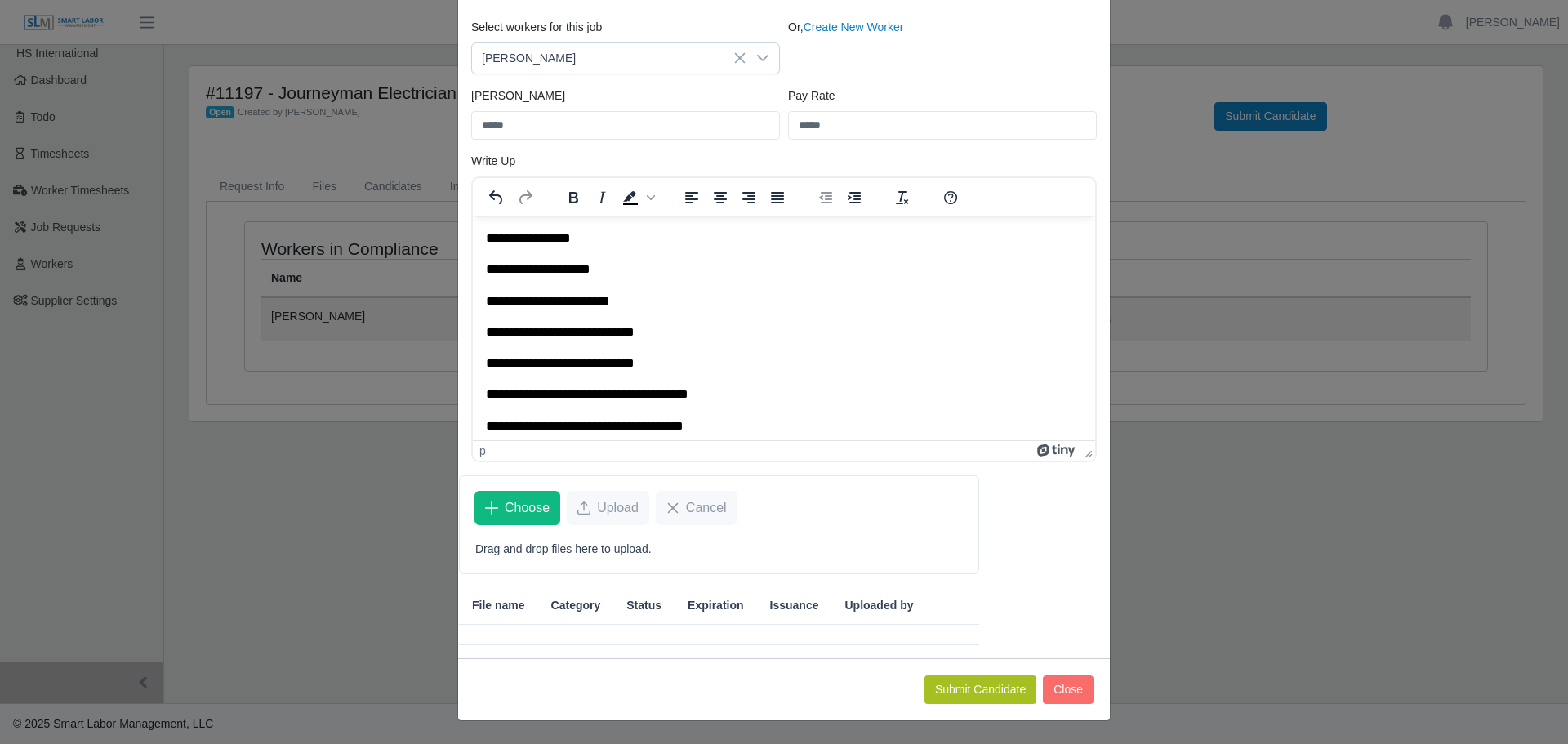
click at [989, 684] on button "Submit Candidate" at bounding box center [980, 689] width 112 height 28
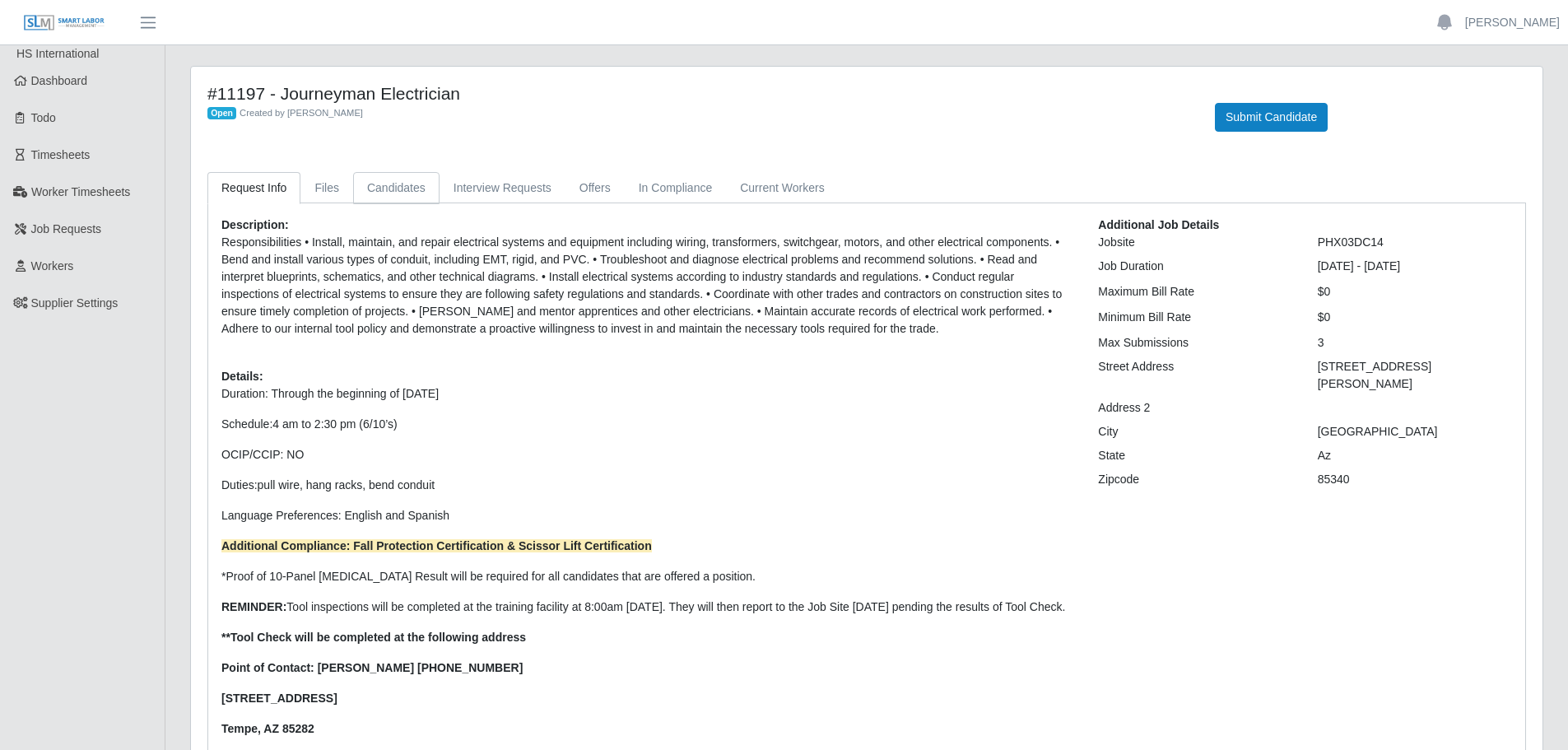
click at [385, 188] on link "Candidates" at bounding box center [396, 188] width 86 height 32
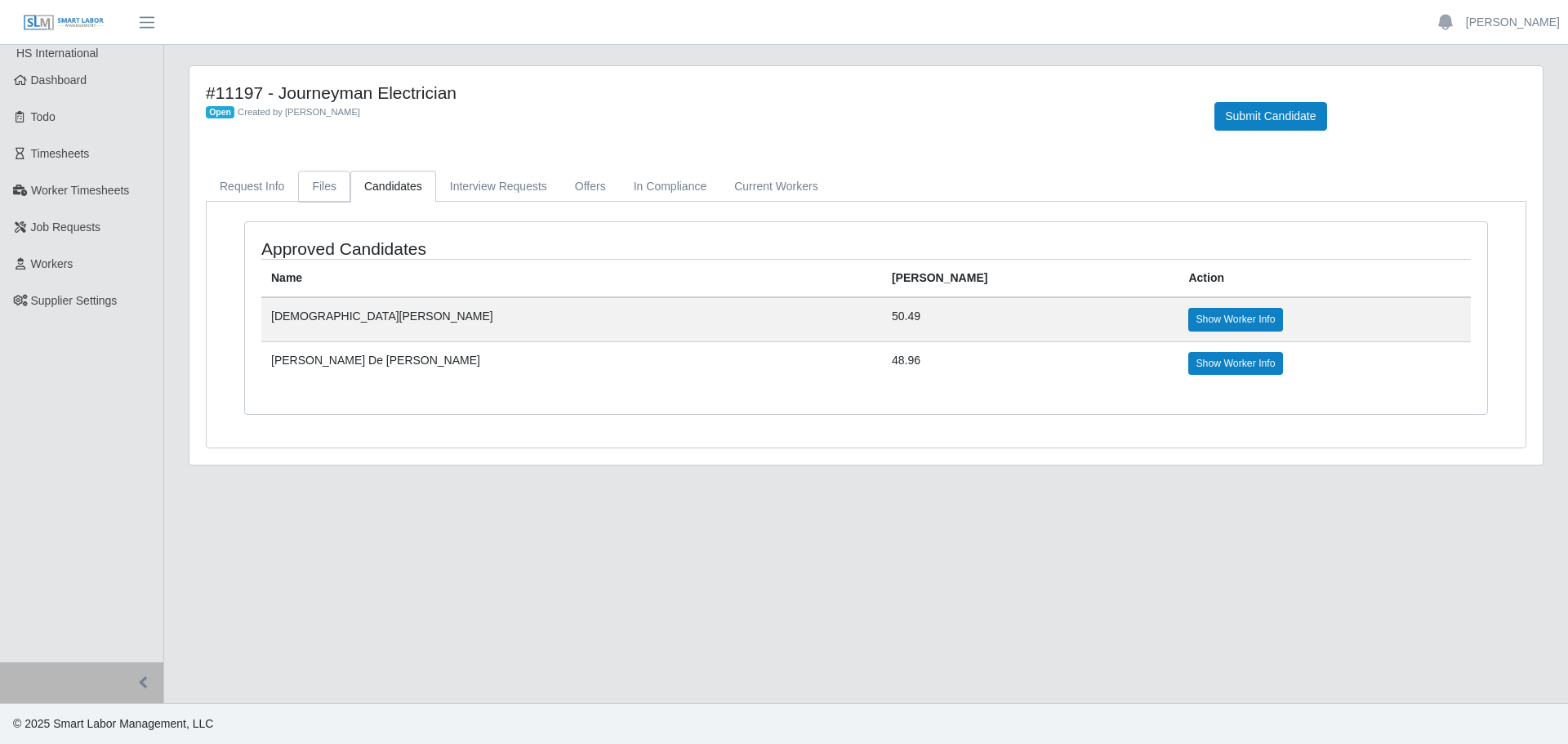
click at [315, 176] on link "Files" at bounding box center [324, 186] width 52 height 32
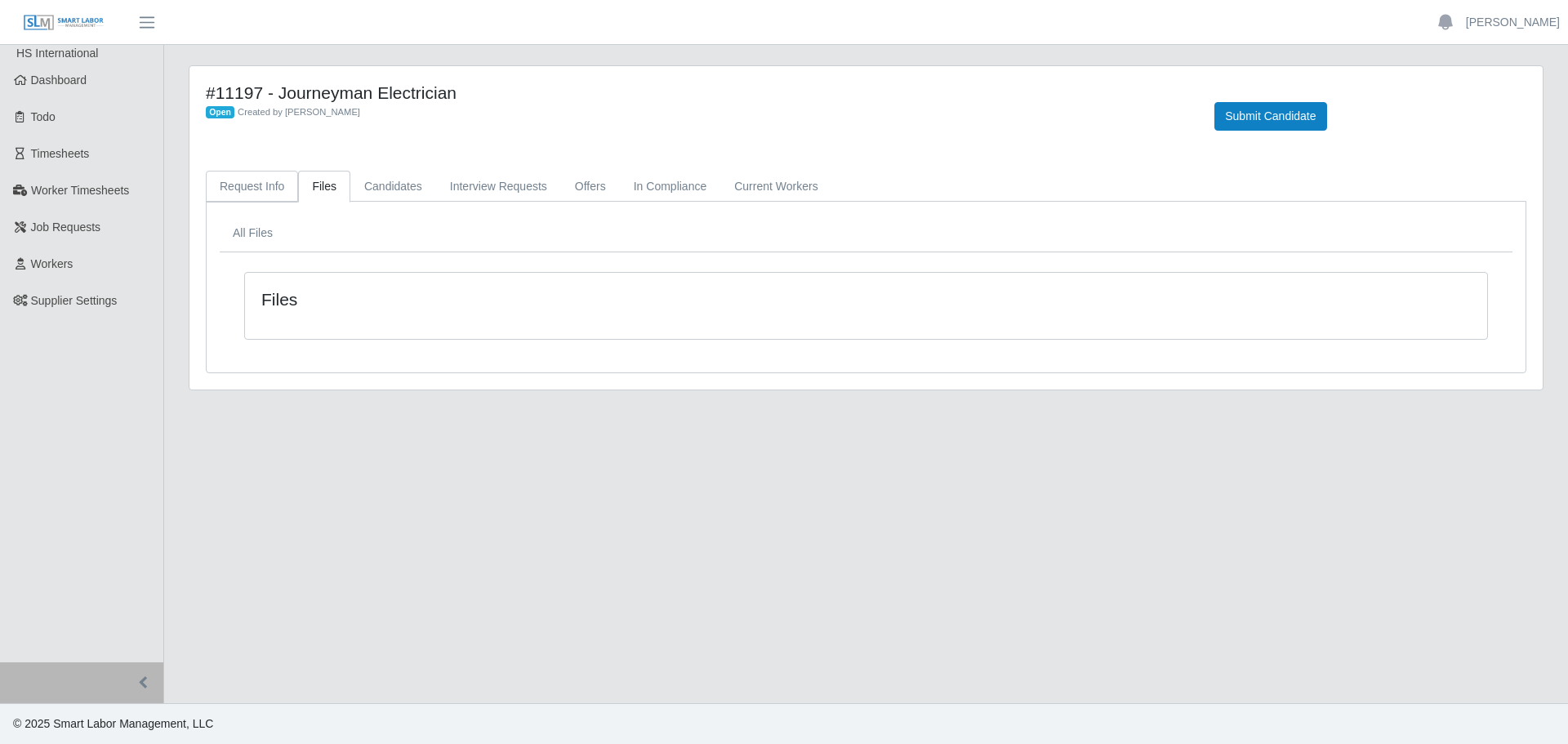
click at [235, 189] on link "Request Info" at bounding box center [251, 186] width 92 height 32
